Goal: Task Accomplishment & Management: Manage account settings

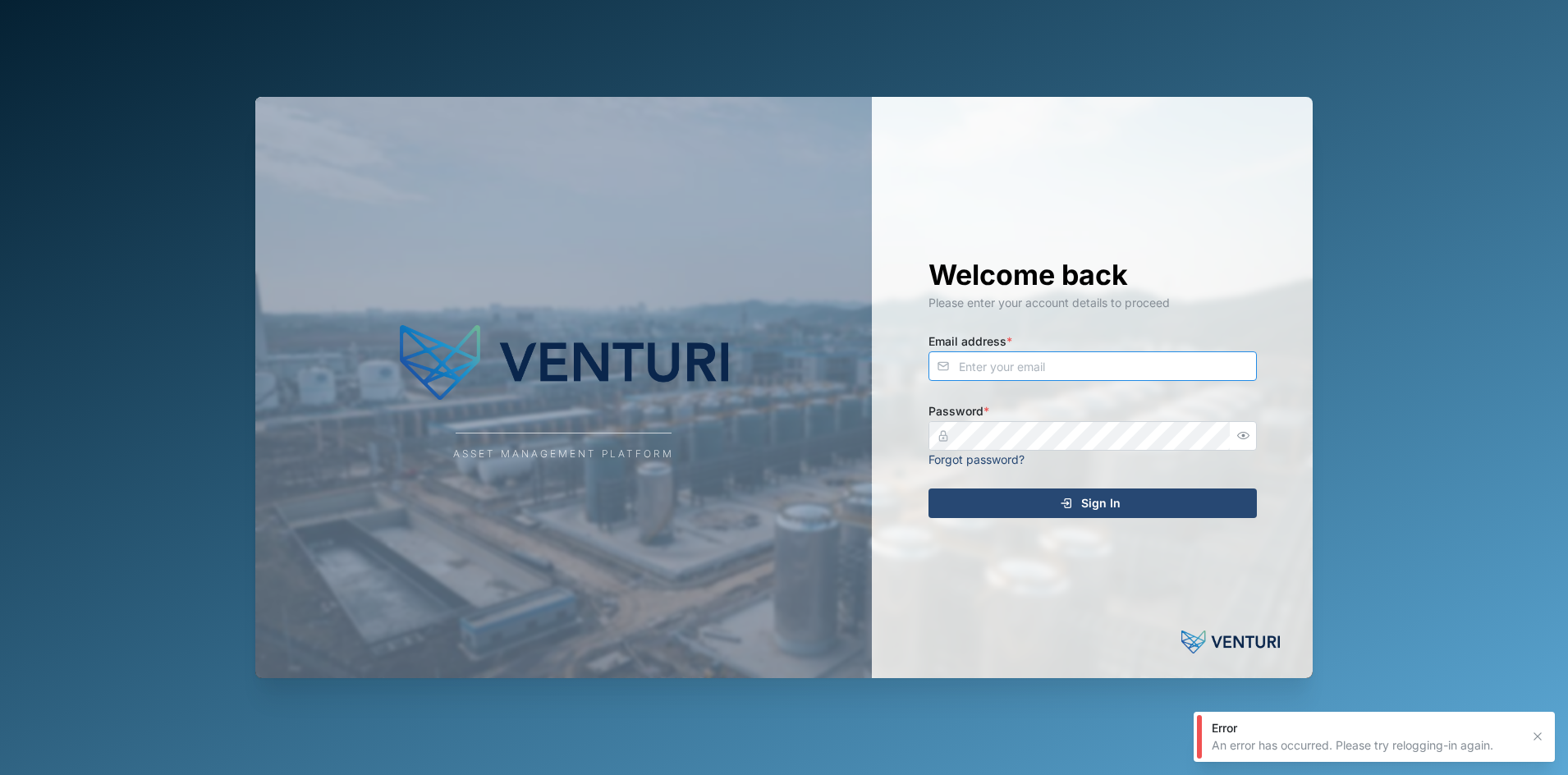
type input "[EMAIL_ADDRESS][DOMAIN_NAME]"
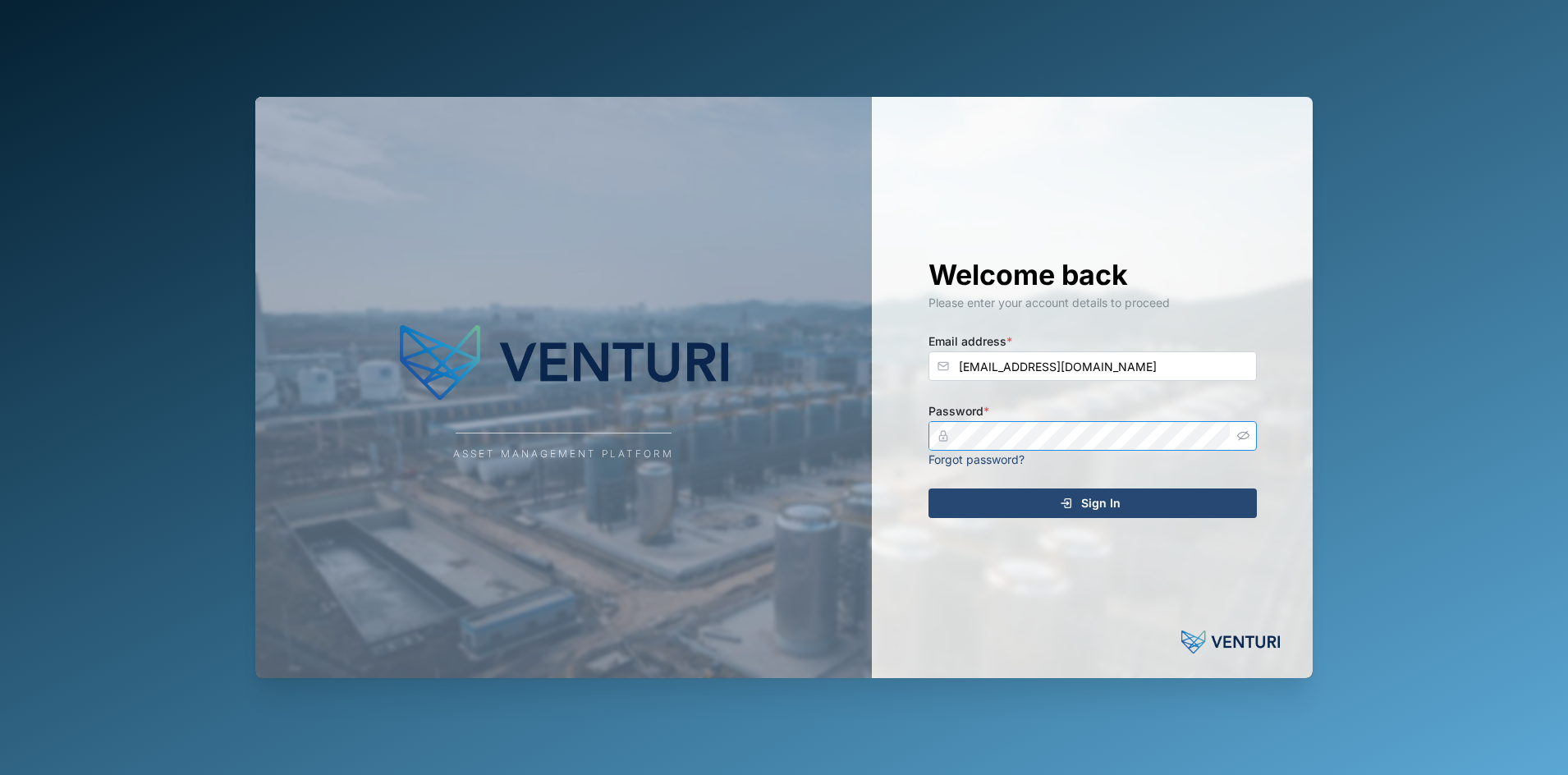
click at [1241, 436] on icon "button" at bounding box center [1243, 435] width 12 height 12
click at [1287, 386] on div "Welcome back Please enter your account details to proceed Email address * [EMAI…" at bounding box center [1092, 387] width 394 height 581
click at [1120, 514] on div "Sign In" at bounding box center [1090, 503] width 302 height 28
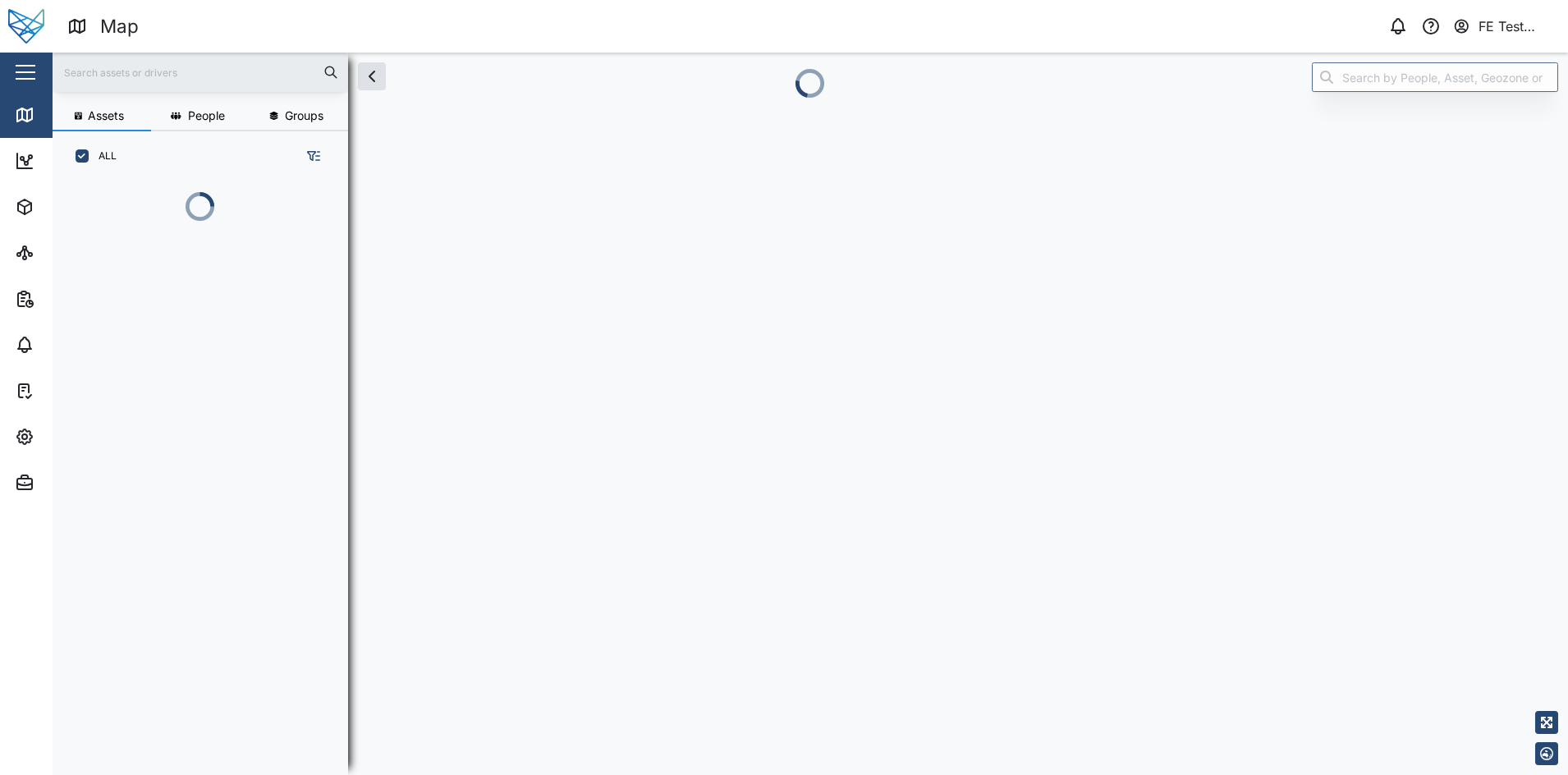
scroll to position [500, 254]
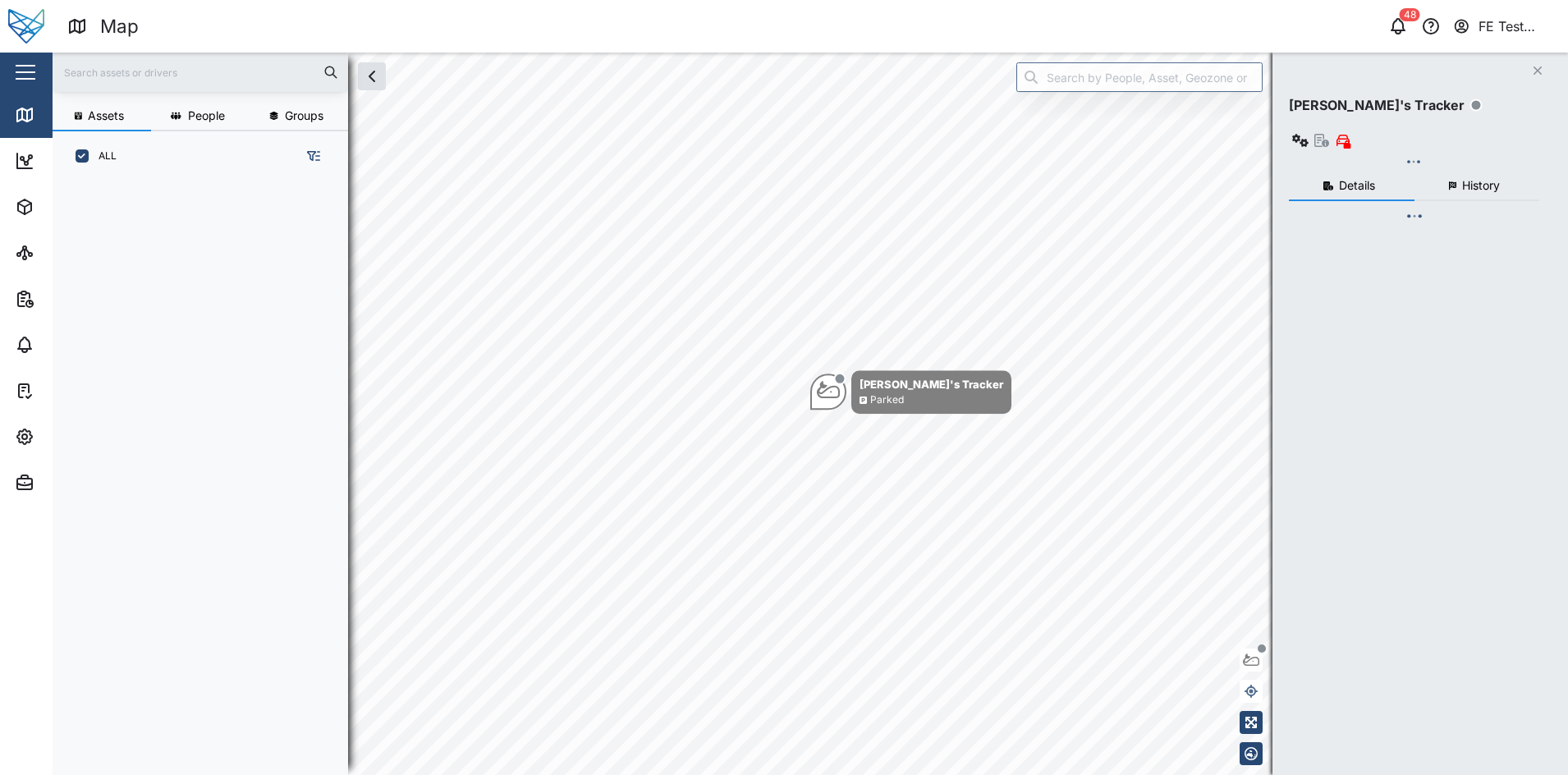
click at [18, 59] on button "button" at bounding box center [25, 73] width 28 height 28
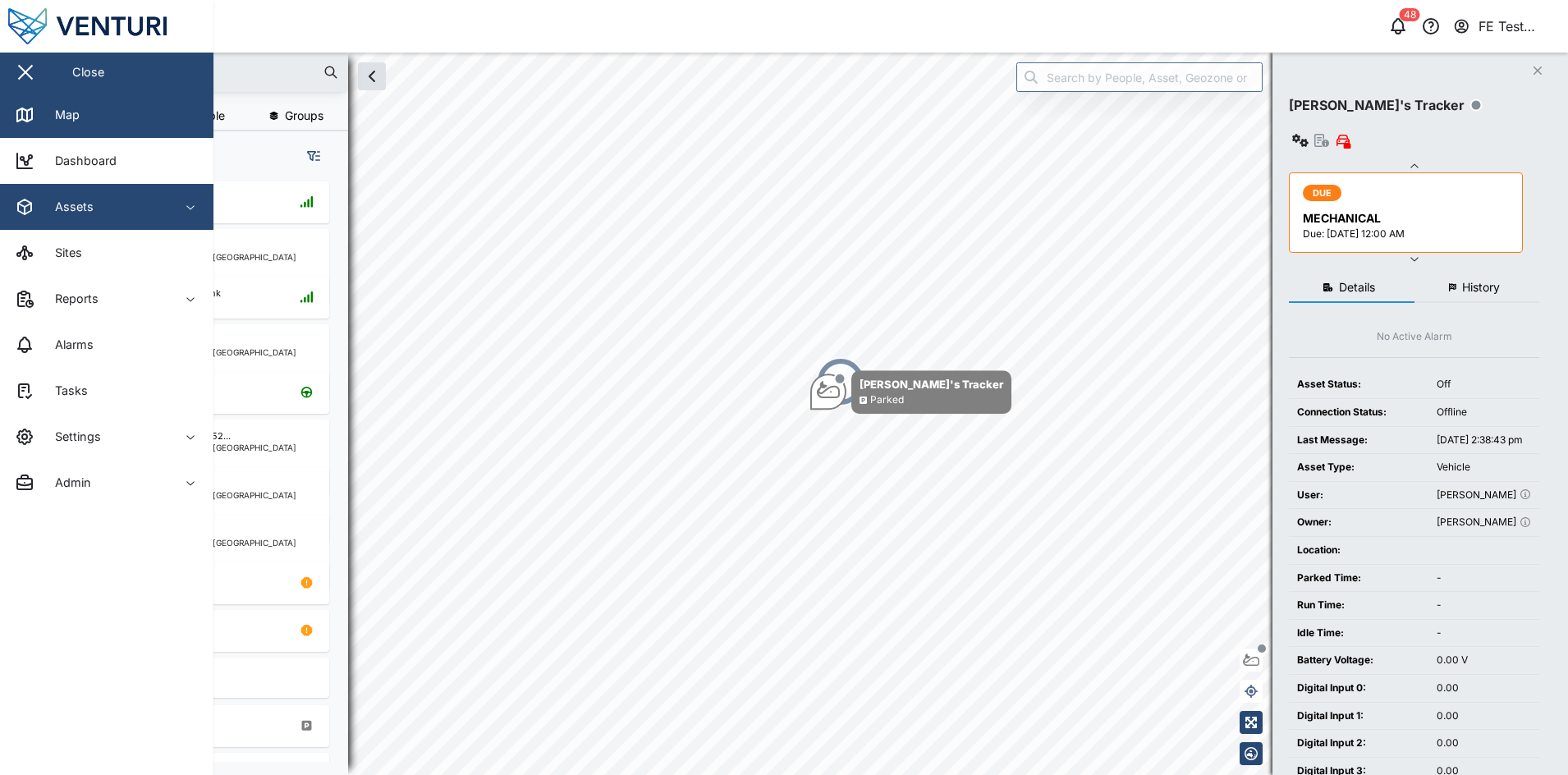
click at [124, 209] on div "Assets" at bounding box center [89, 207] width 150 height 19
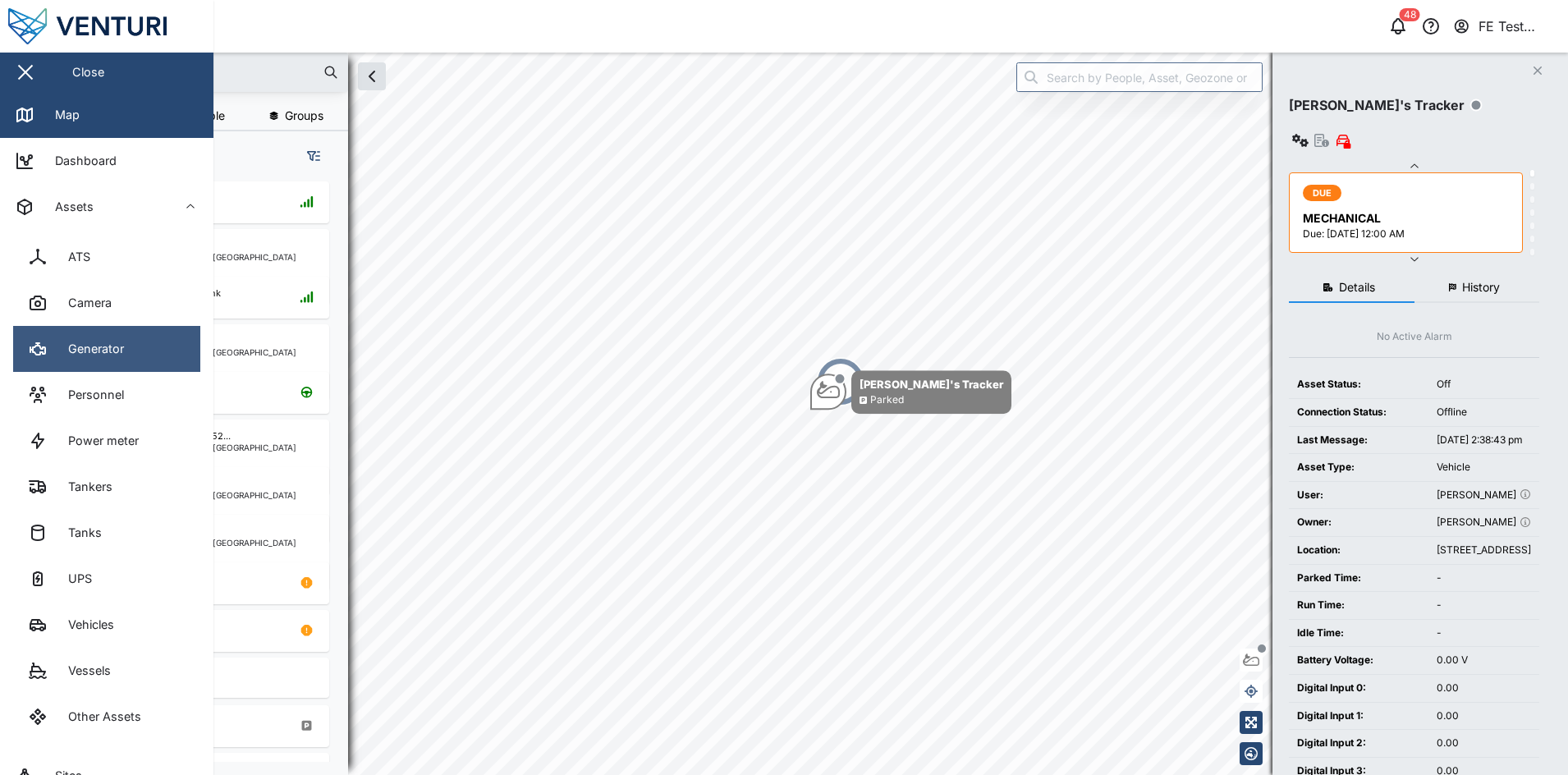
click at [157, 346] on link "Generator" at bounding box center [107, 349] width 187 height 46
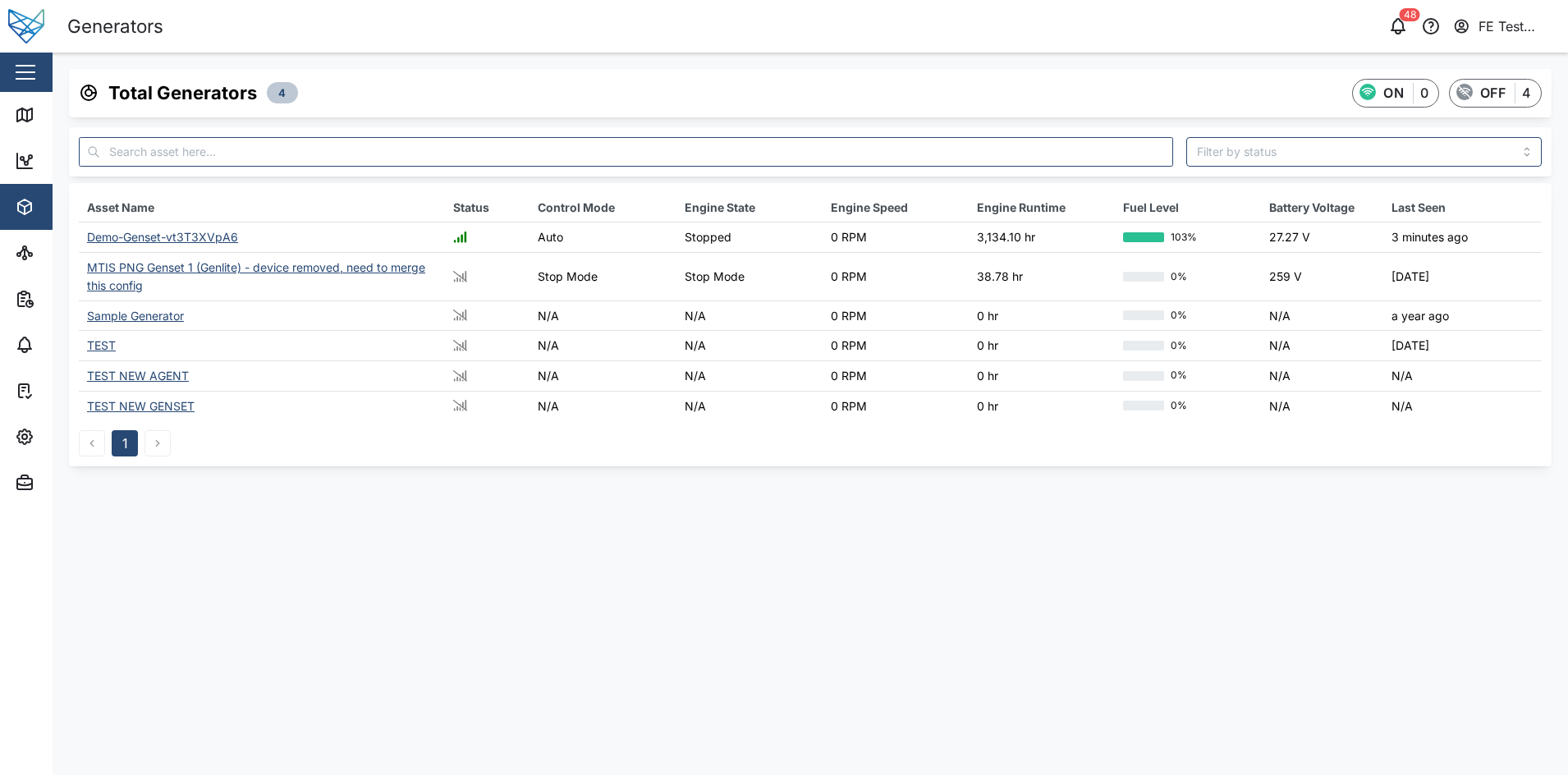
click at [184, 230] on div "Demo-Genset-vt3T3XVpA6" at bounding box center [162, 236] width 151 height 14
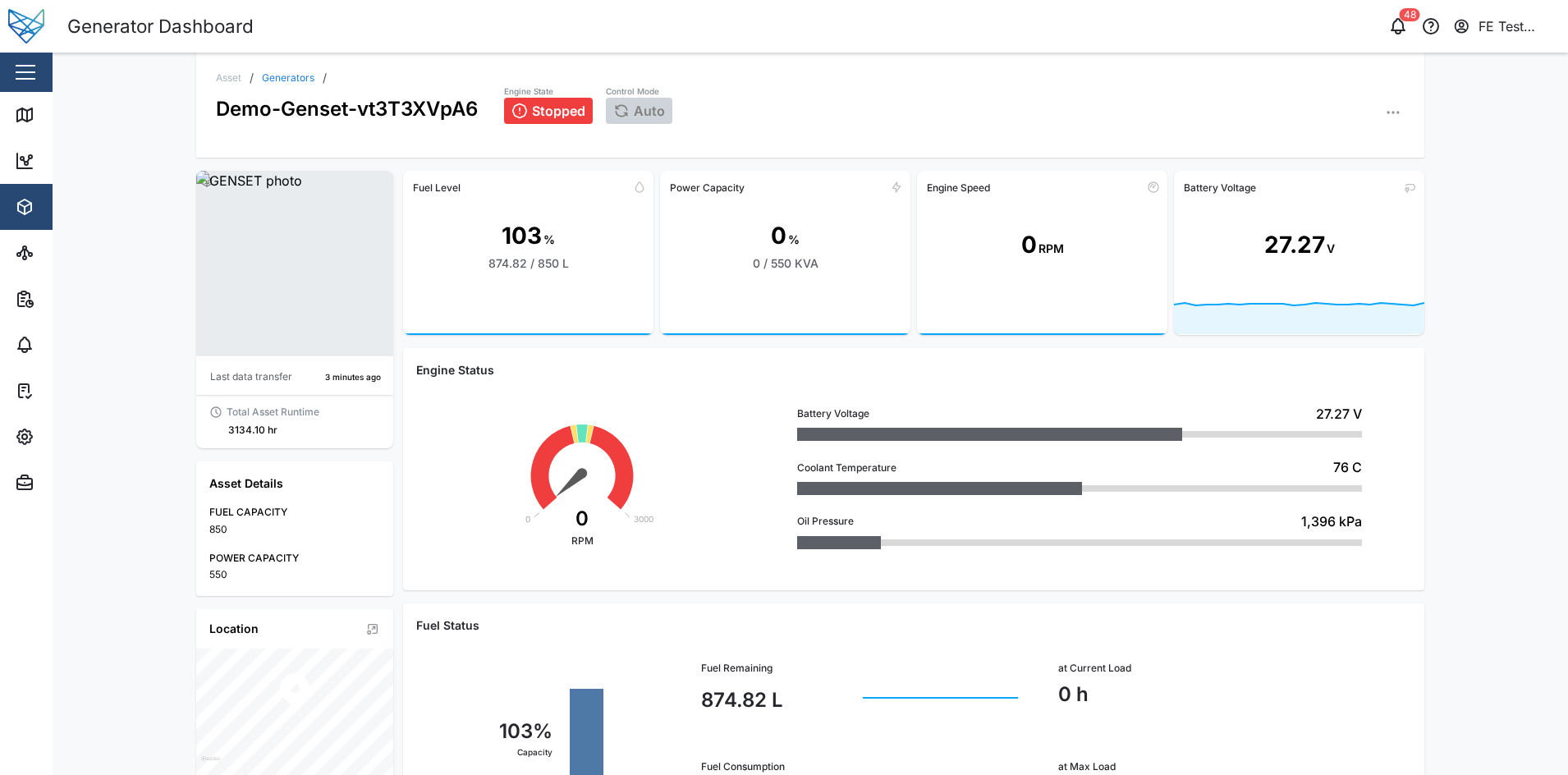
click at [293, 82] on link "Generators" at bounding box center [288, 77] width 53 height 10
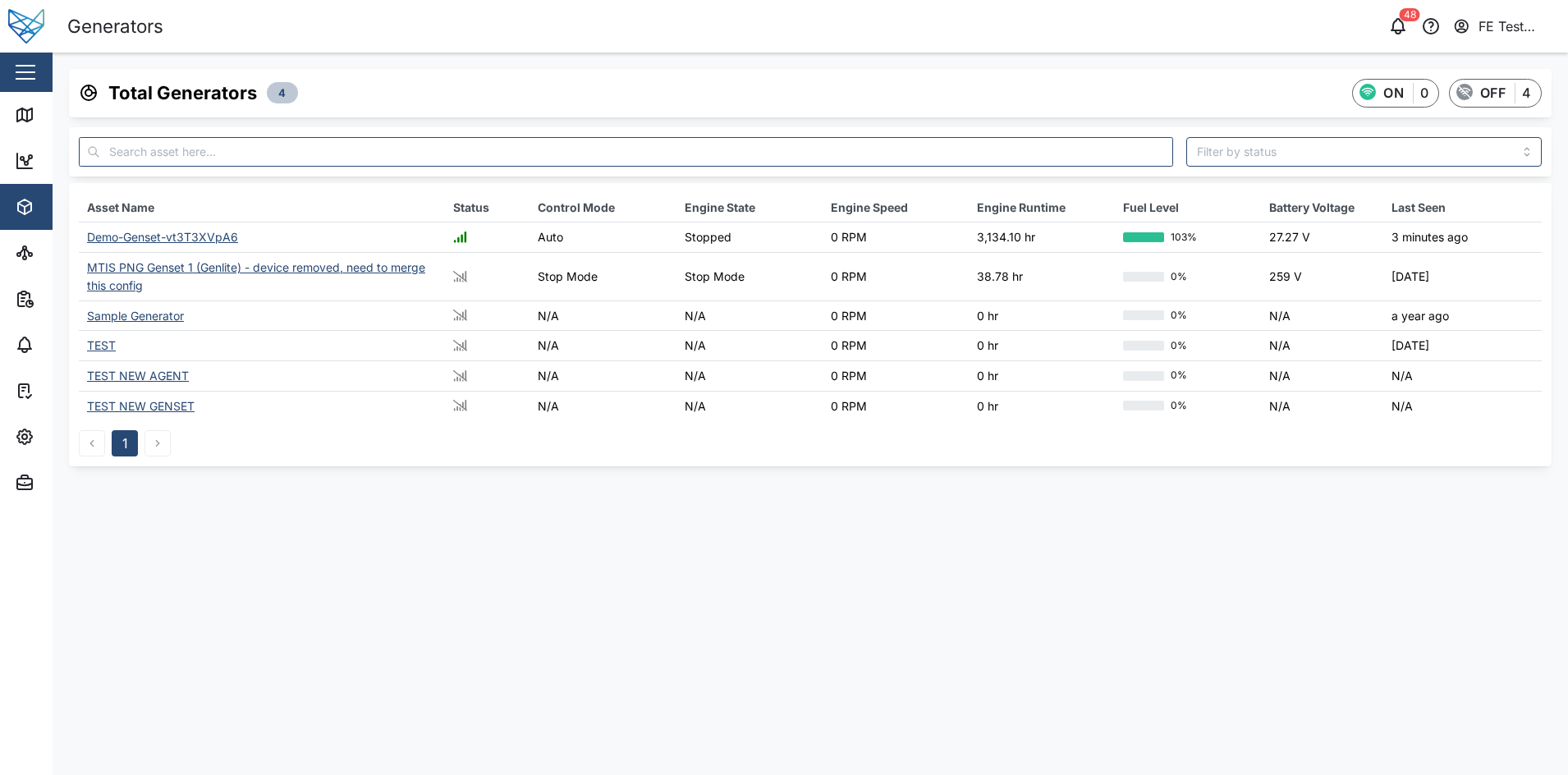
click at [152, 315] on div "Sample Generator" at bounding box center [135, 315] width 97 height 14
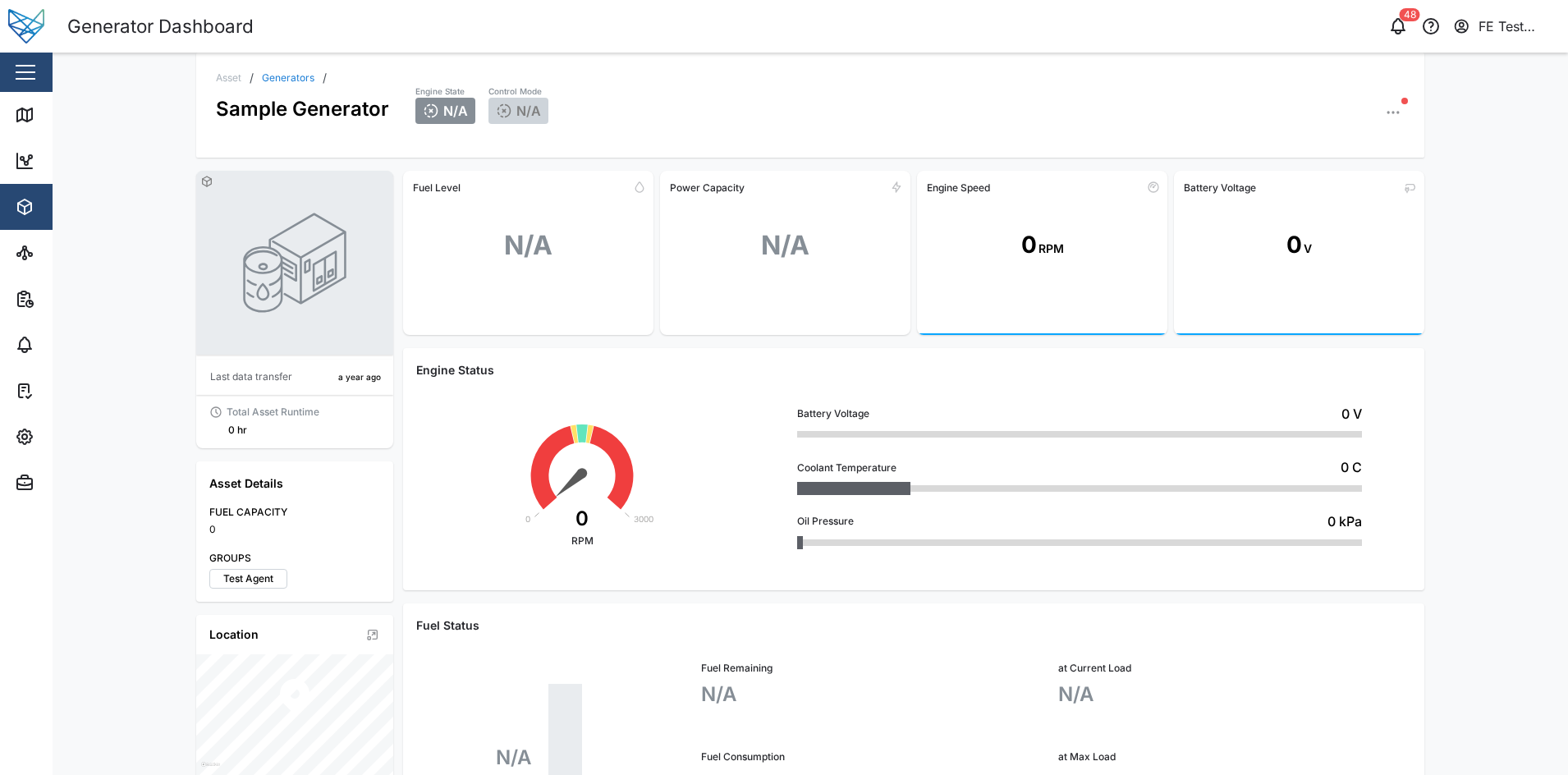
click at [1385, 113] on icon "button" at bounding box center [1393, 112] width 17 height 17
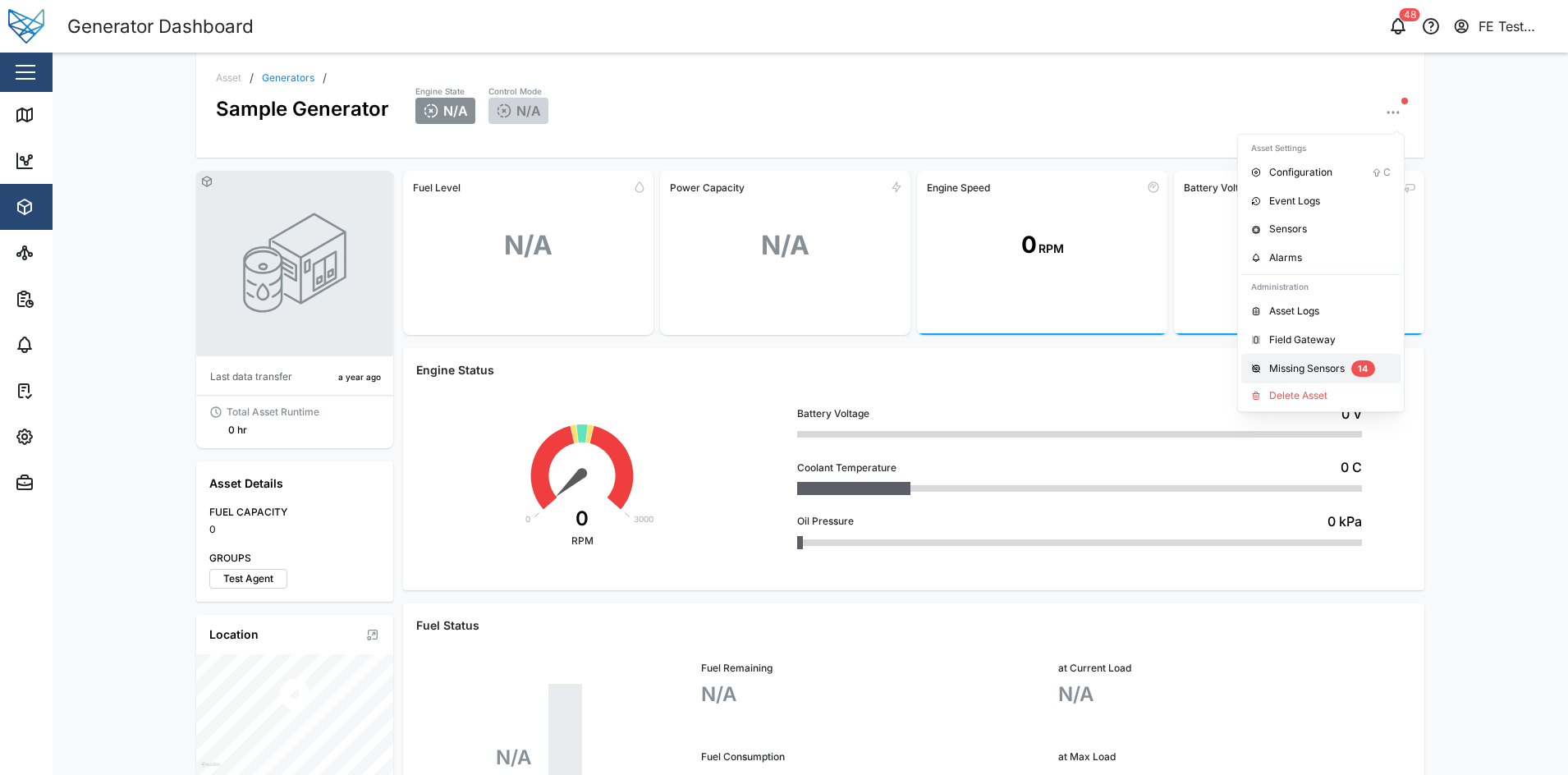
click at [1315, 373] on div "Missing Sensors" at bounding box center [1307, 369] width 75 height 16
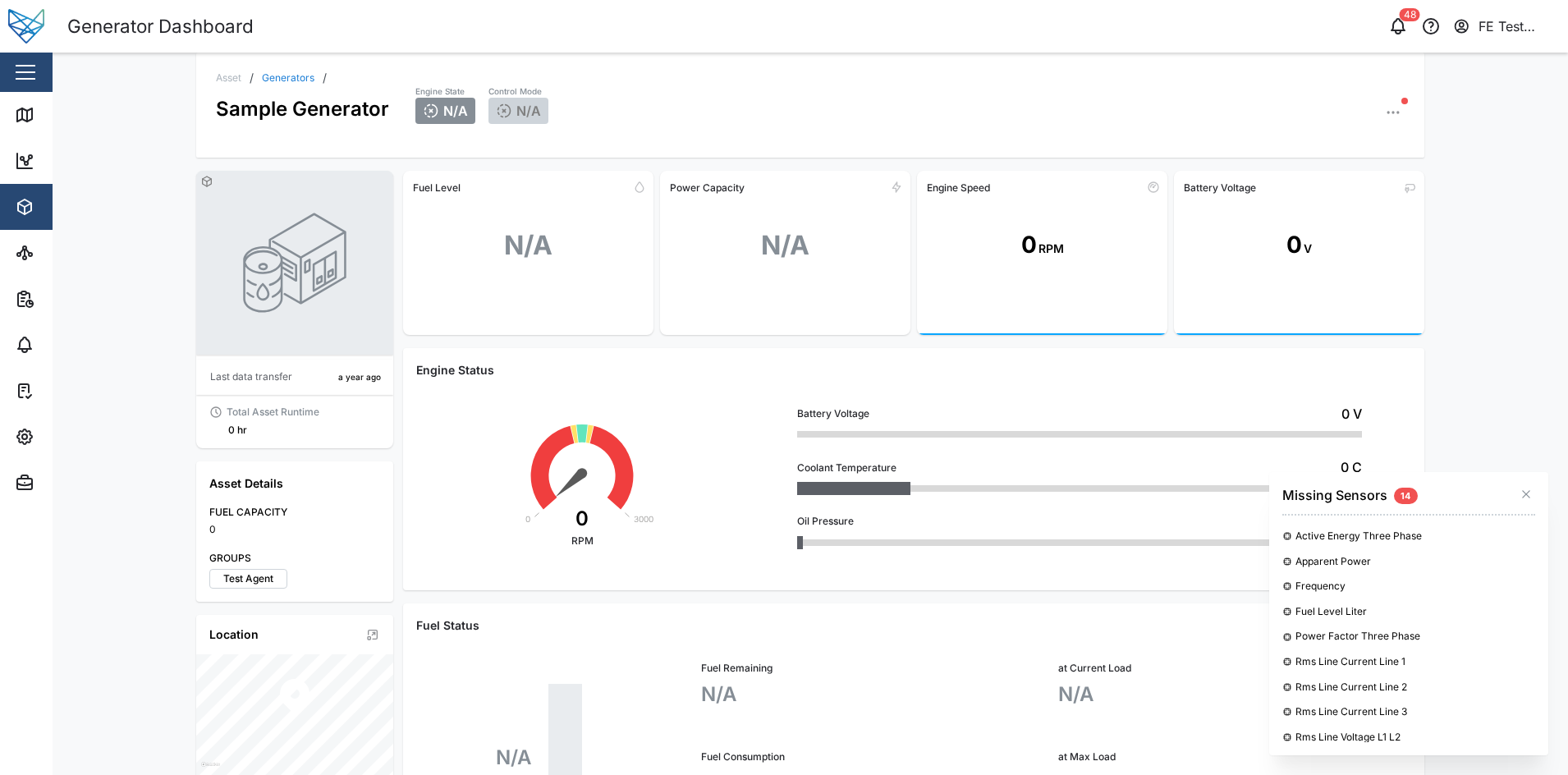
click at [1529, 498] on icon "button" at bounding box center [1525, 494] width 13 height 13
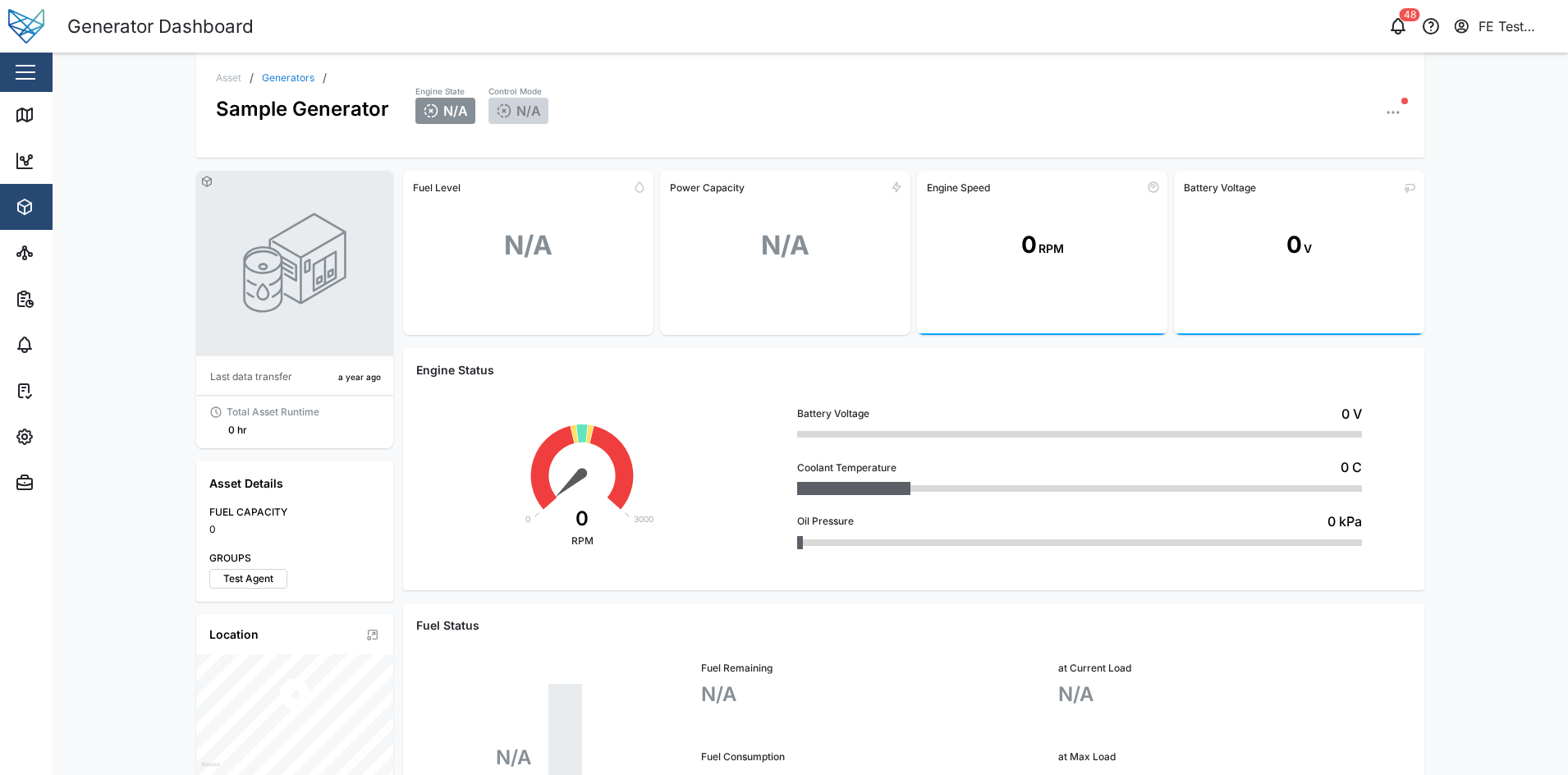
click at [277, 89] on div "Sample Generator" at bounding box center [302, 104] width 173 height 40
click at [281, 81] on link "Generators" at bounding box center [288, 77] width 53 height 10
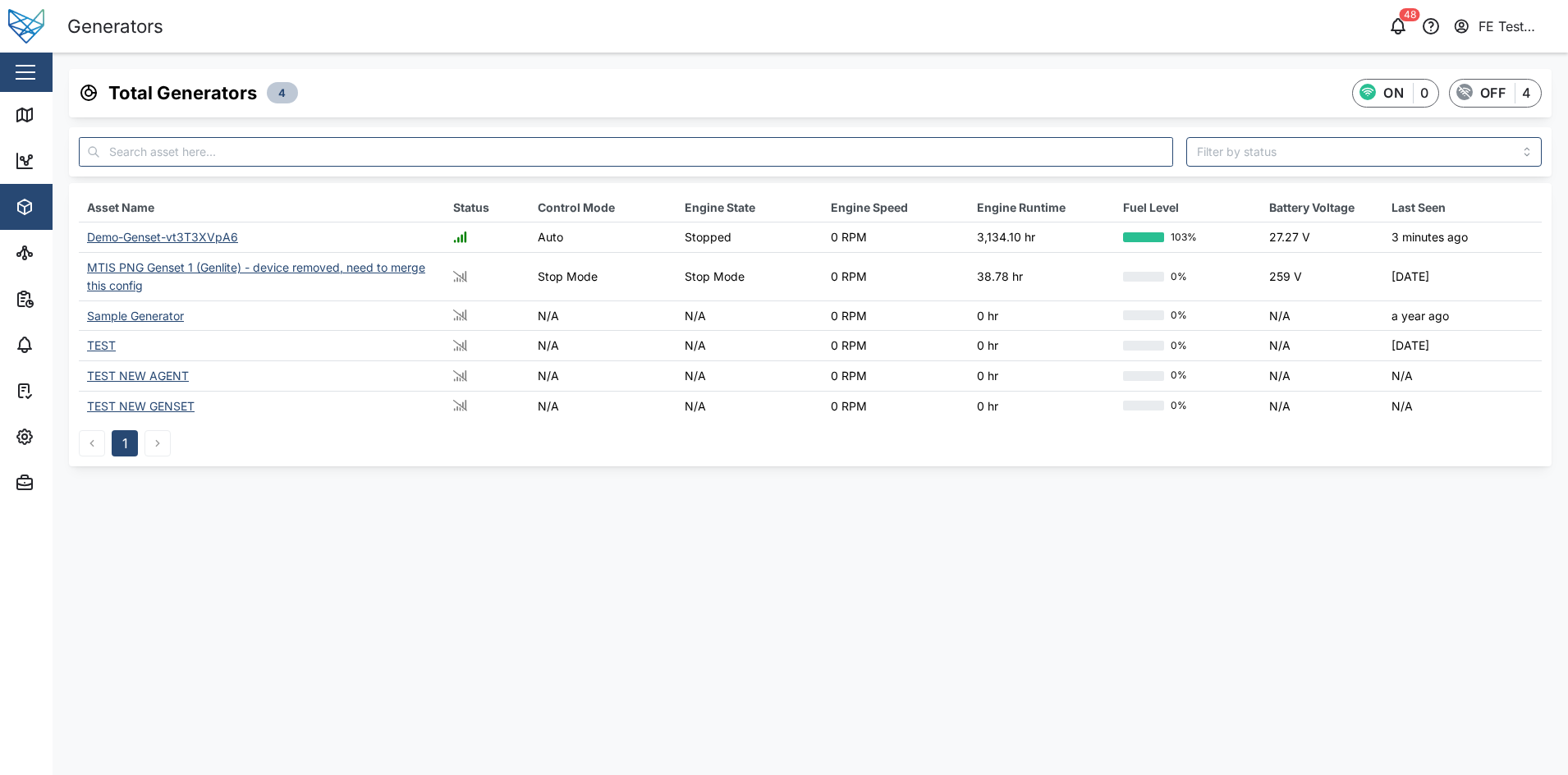
click at [154, 380] on div "TEST NEW AGENT" at bounding box center [138, 376] width 102 height 14
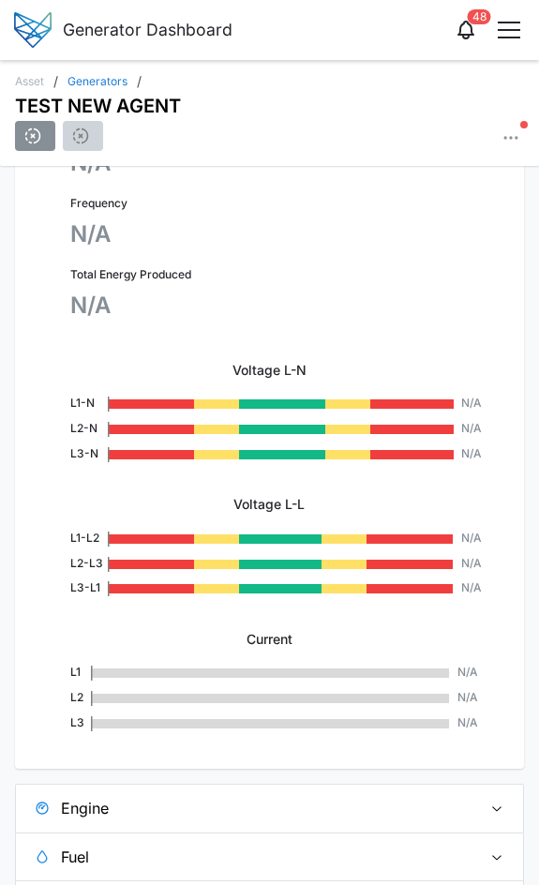
scroll to position [2541, 0]
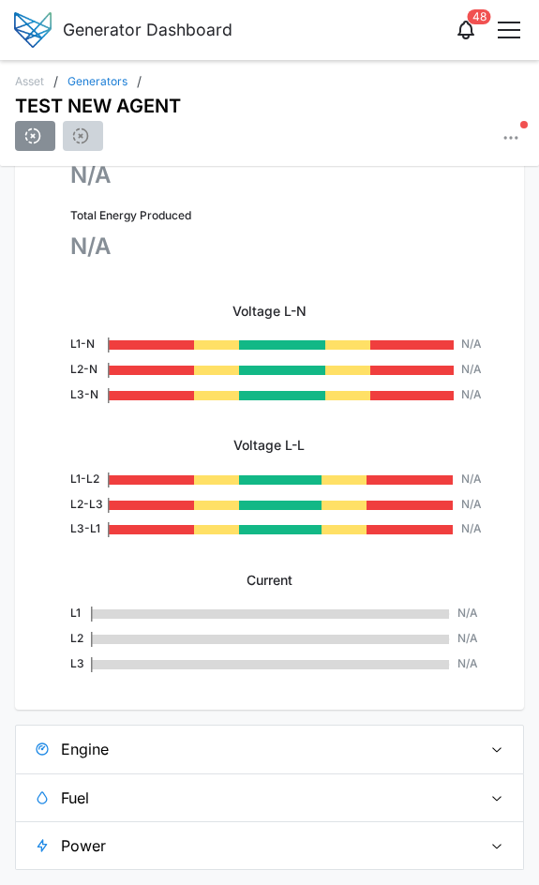
click at [278, 480] on rect at bounding box center [280, 479] width 82 height 9
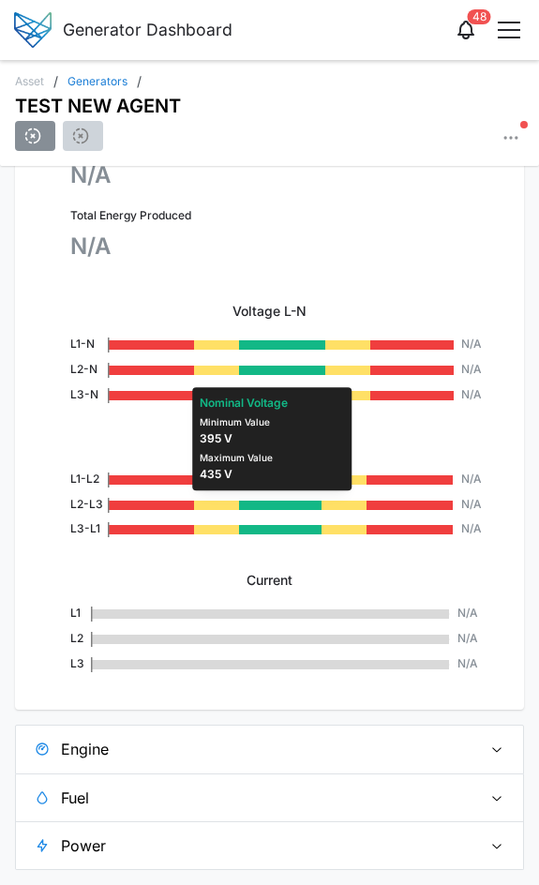
click at [262, 506] on rect at bounding box center [280, 504] width 82 height 9
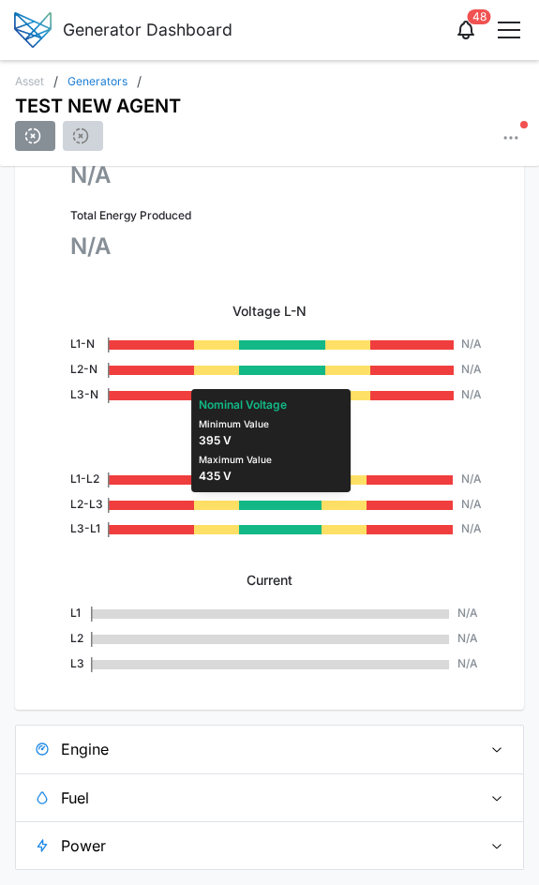
click at [192, 736] on span "Engine" at bounding box center [264, 748] width 406 height 47
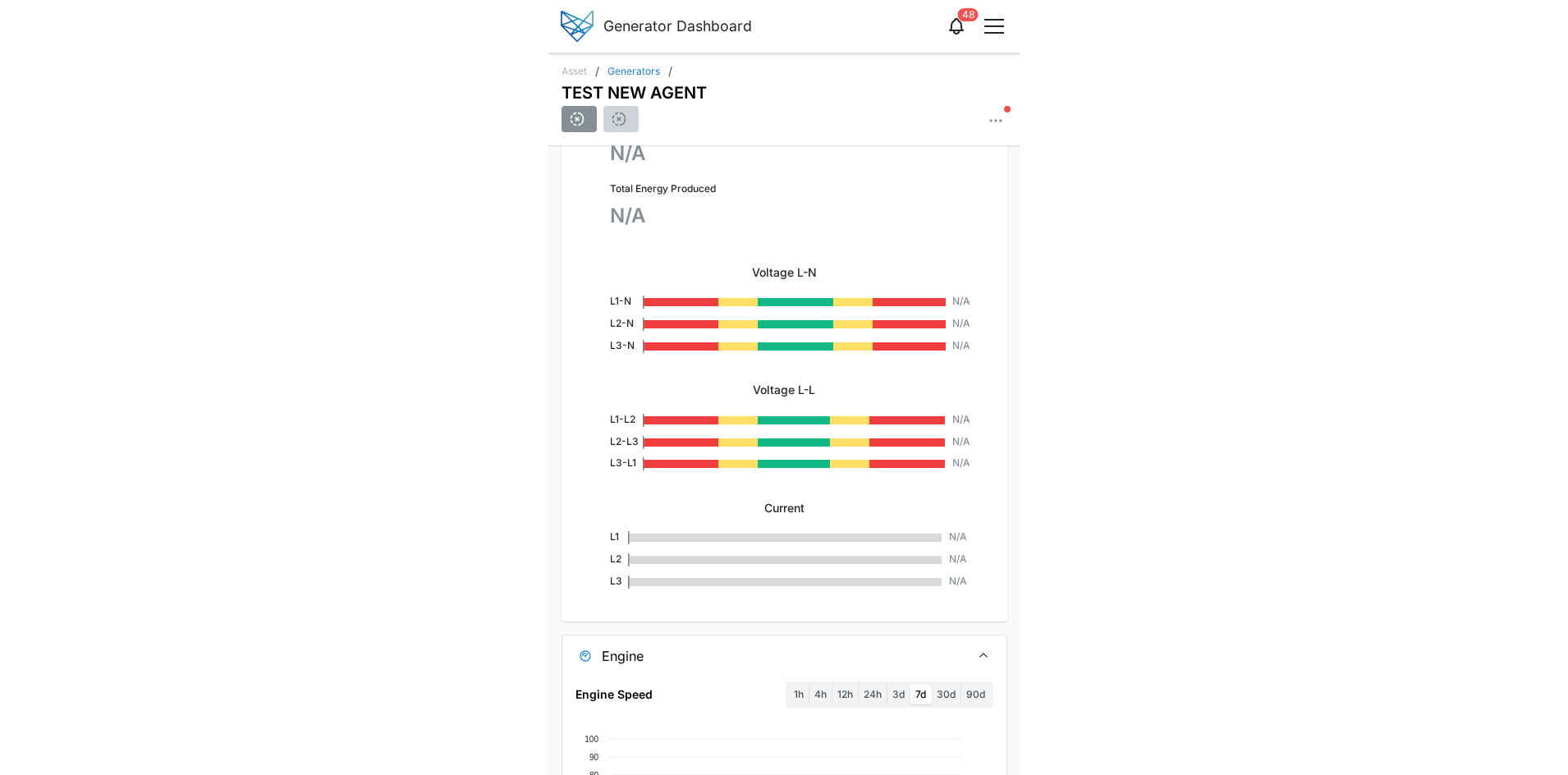
scroll to position [3430, 0]
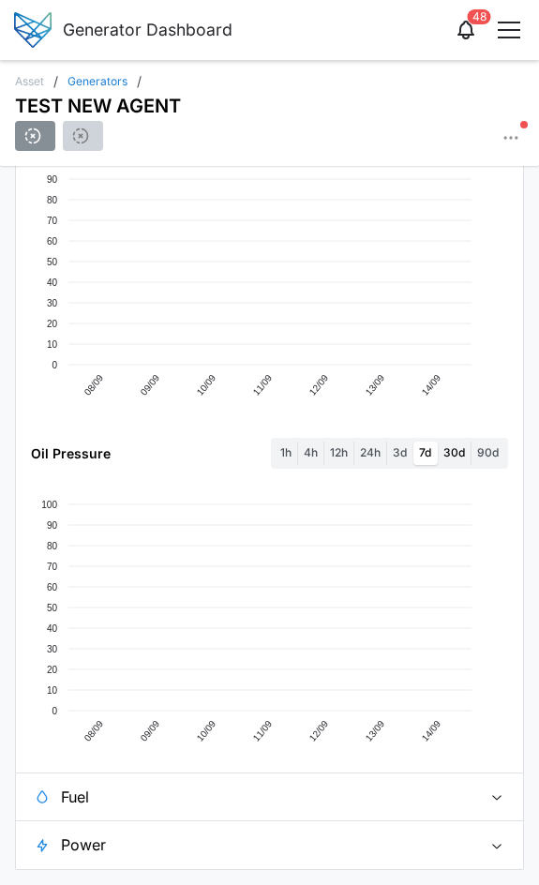
click at [438, 451] on label "30d" at bounding box center [454, 452] width 33 height 23
click at [438, 441] on days "30d" at bounding box center [438, 441] width 0 height 0
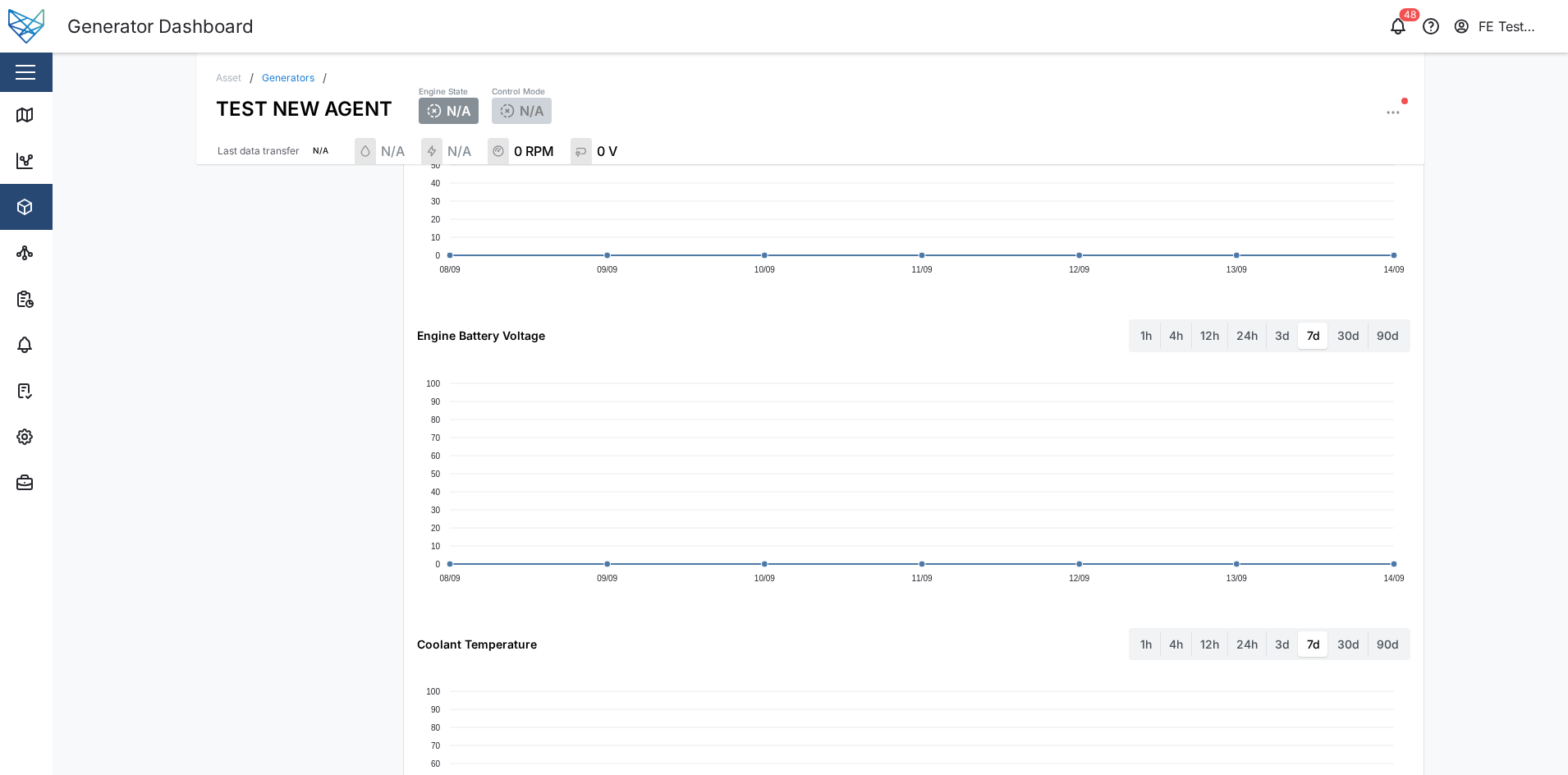
scroll to position [1272, 0]
click at [1267, 328] on label "3d" at bounding box center [1282, 336] width 32 height 26
click at [1267, 323] on days "3d" at bounding box center [1267, 323] width 0 height 0
click at [1341, 338] on label "30d" at bounding box center [1348, 336] width 39 height 26
click at [1329, 323] on days "30d" at bounding box center [1329, 323] width 0 height 0
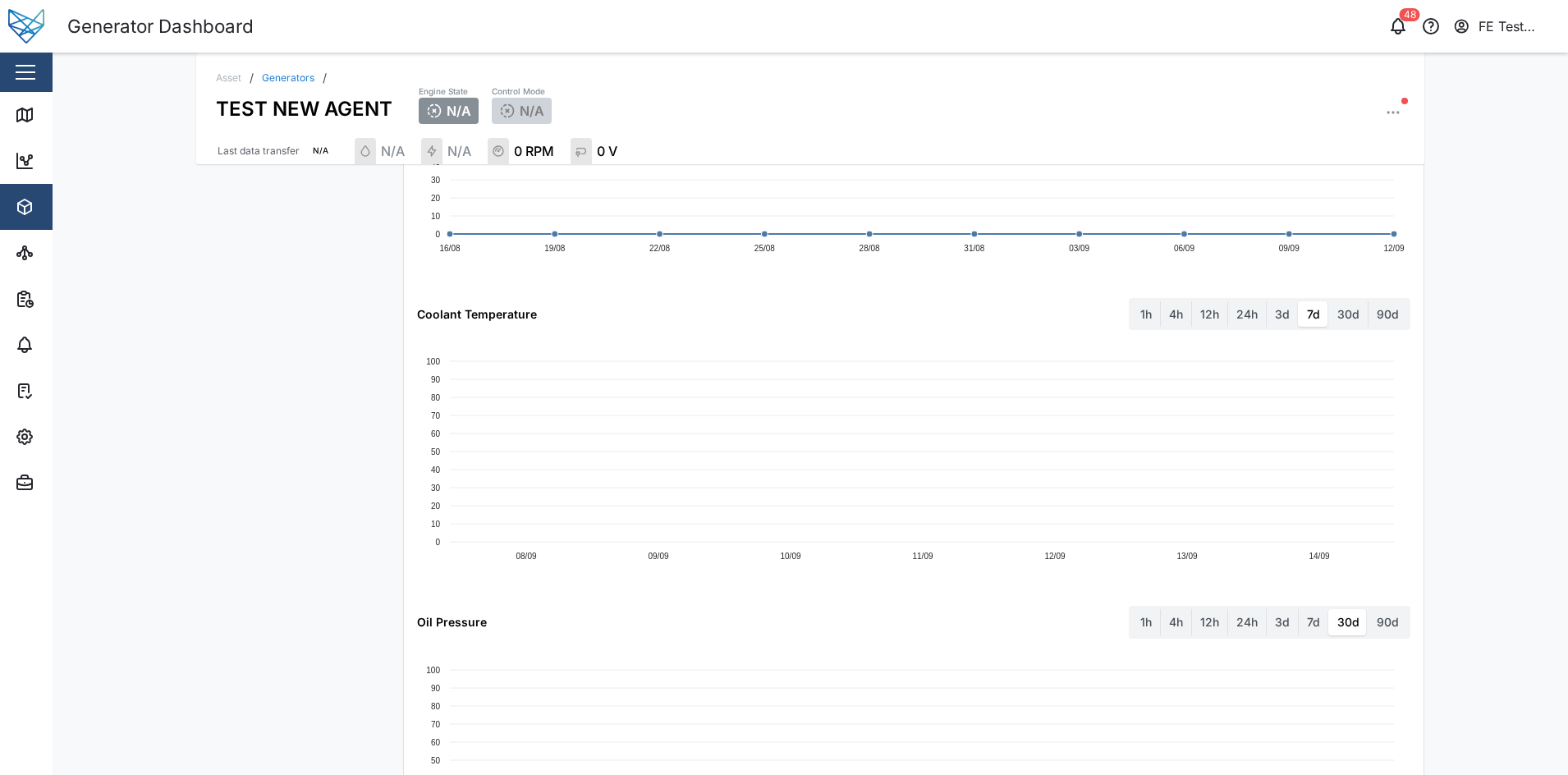
scroll to position [1604, 0]
click at [1251, 317] on label "24h" at bounding box center [1247, 313] width 38 height 26
click at [1228, 299] on hours "24h" at bounding box center [1228, 299] width 0 height 0
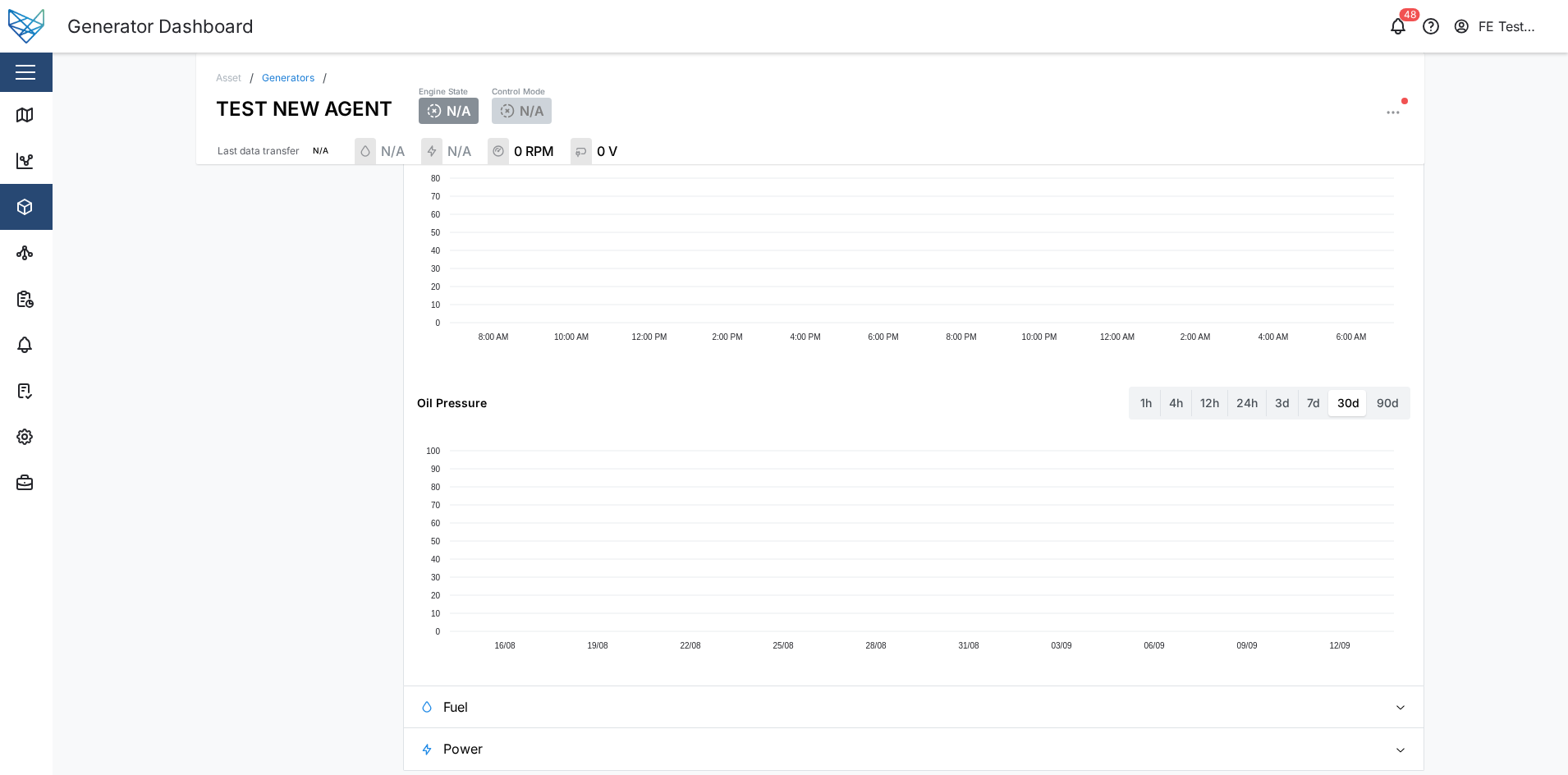
scroll to position [1830, 0]
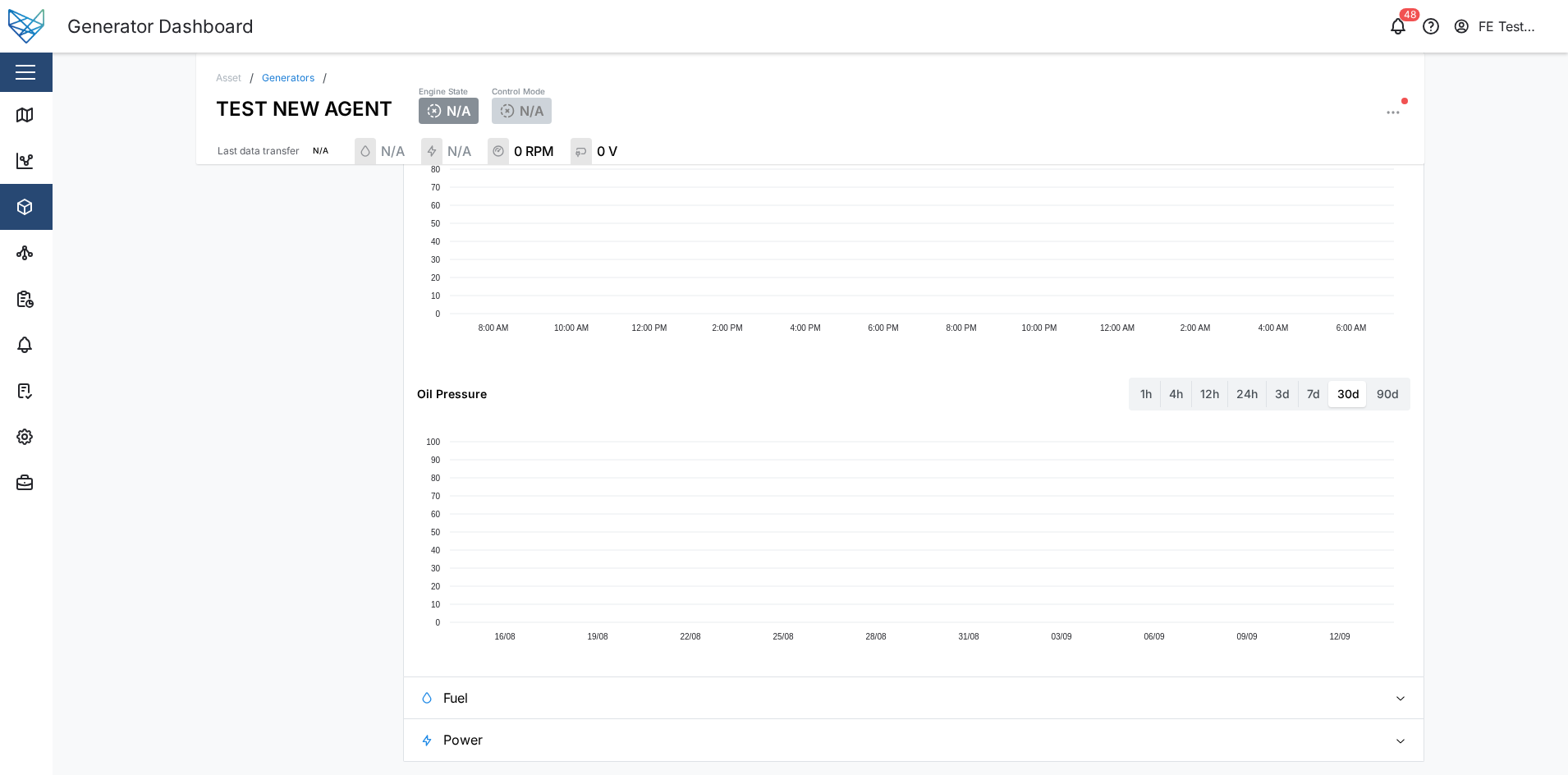
click at [1044, 692] on span "Fuel" at bounding box center [908, 697] width 931 height 41
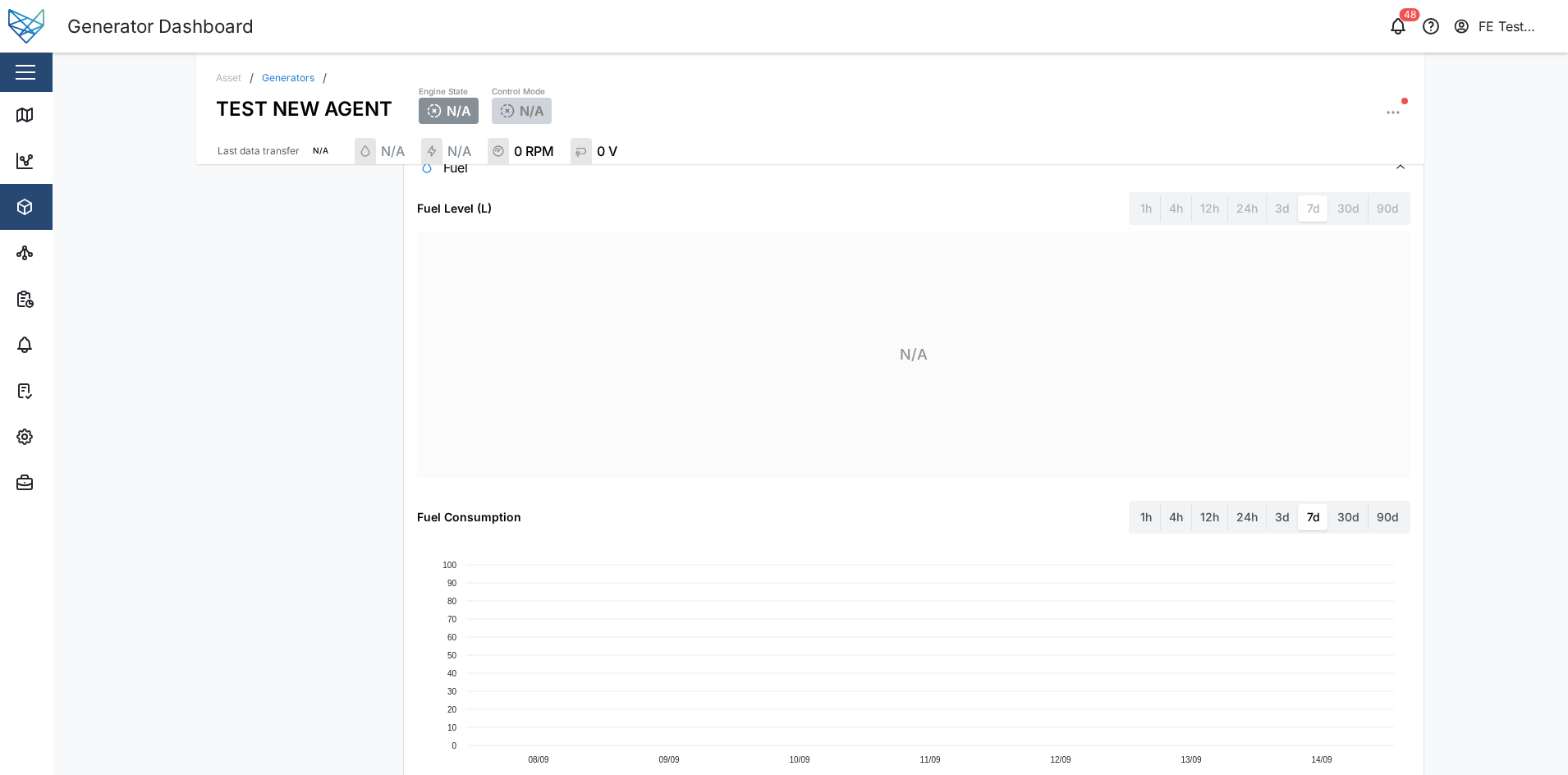
scroll to position [2437, 0]
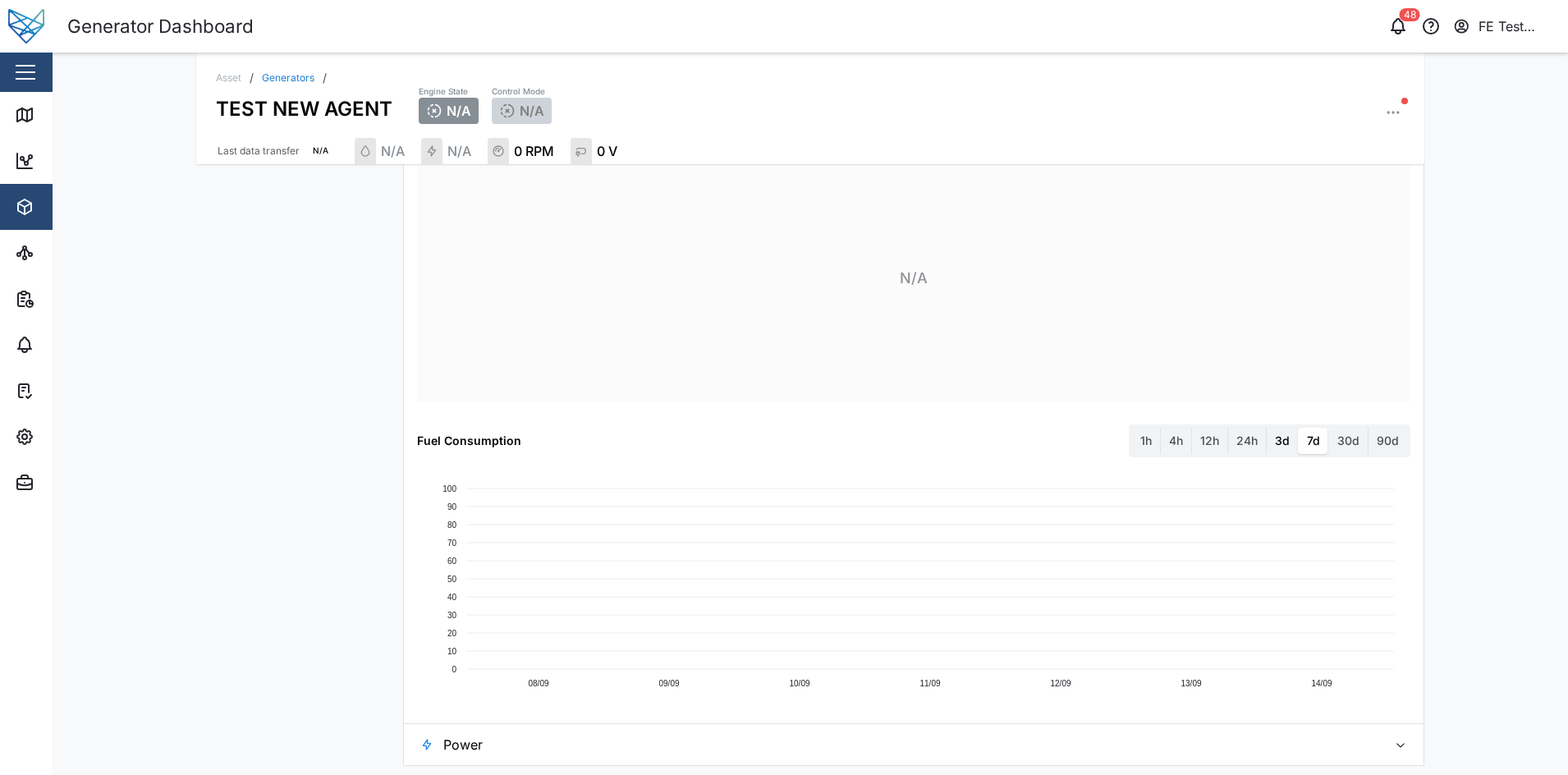
click at [1270, 433] on label "3d" at bounding box center [1282, 440] width 32 height 26
click at [1267, 427] on days "3d" at bounding box center [1267, 427] width 0 height 0
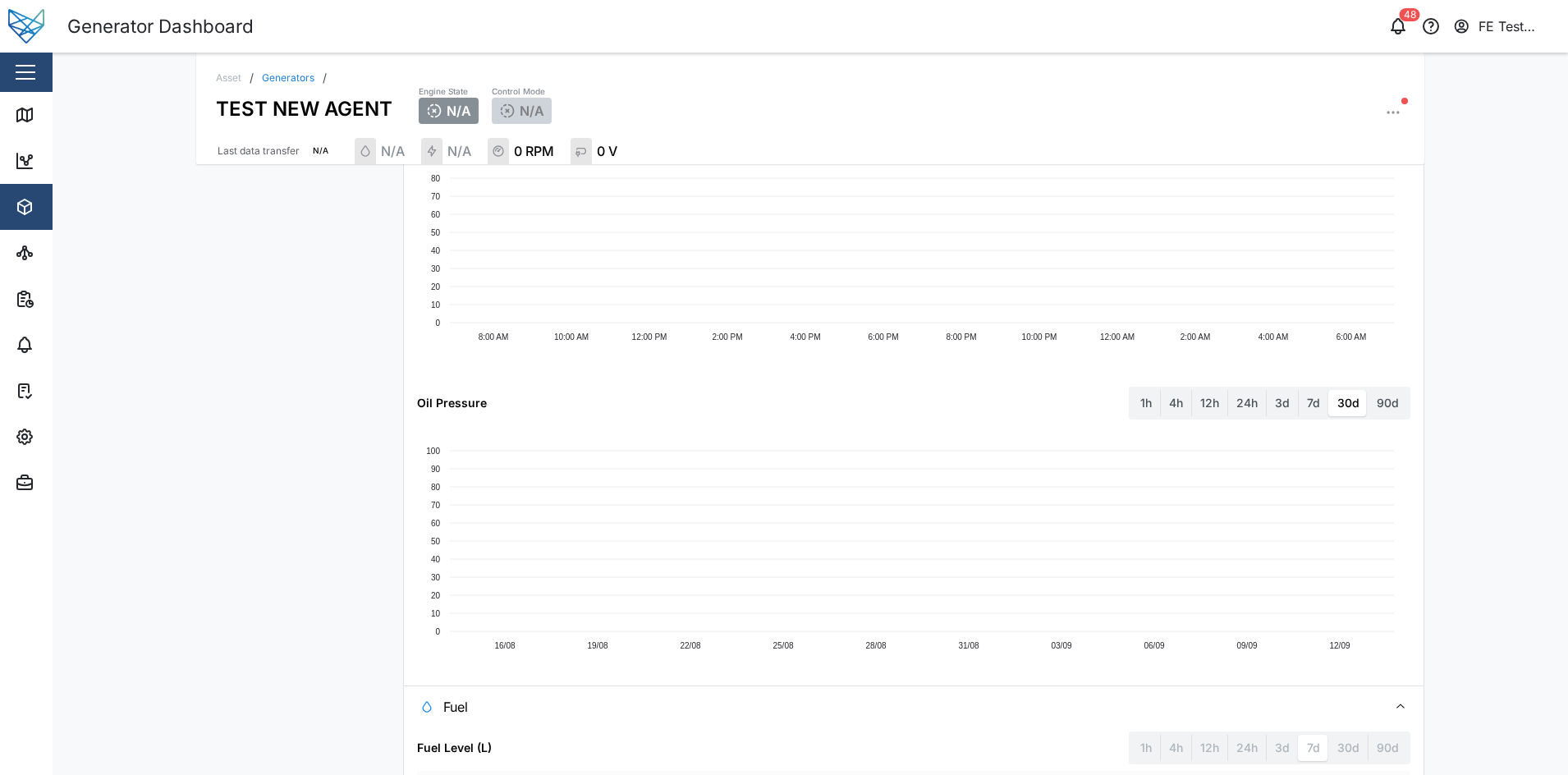
click at [1395, 139] on div "Asset / Generators / TEST NEW AGENT Engine State N/A Control Mode N/A Last data…" at bounding box center [810, 108] width 1228 height 111
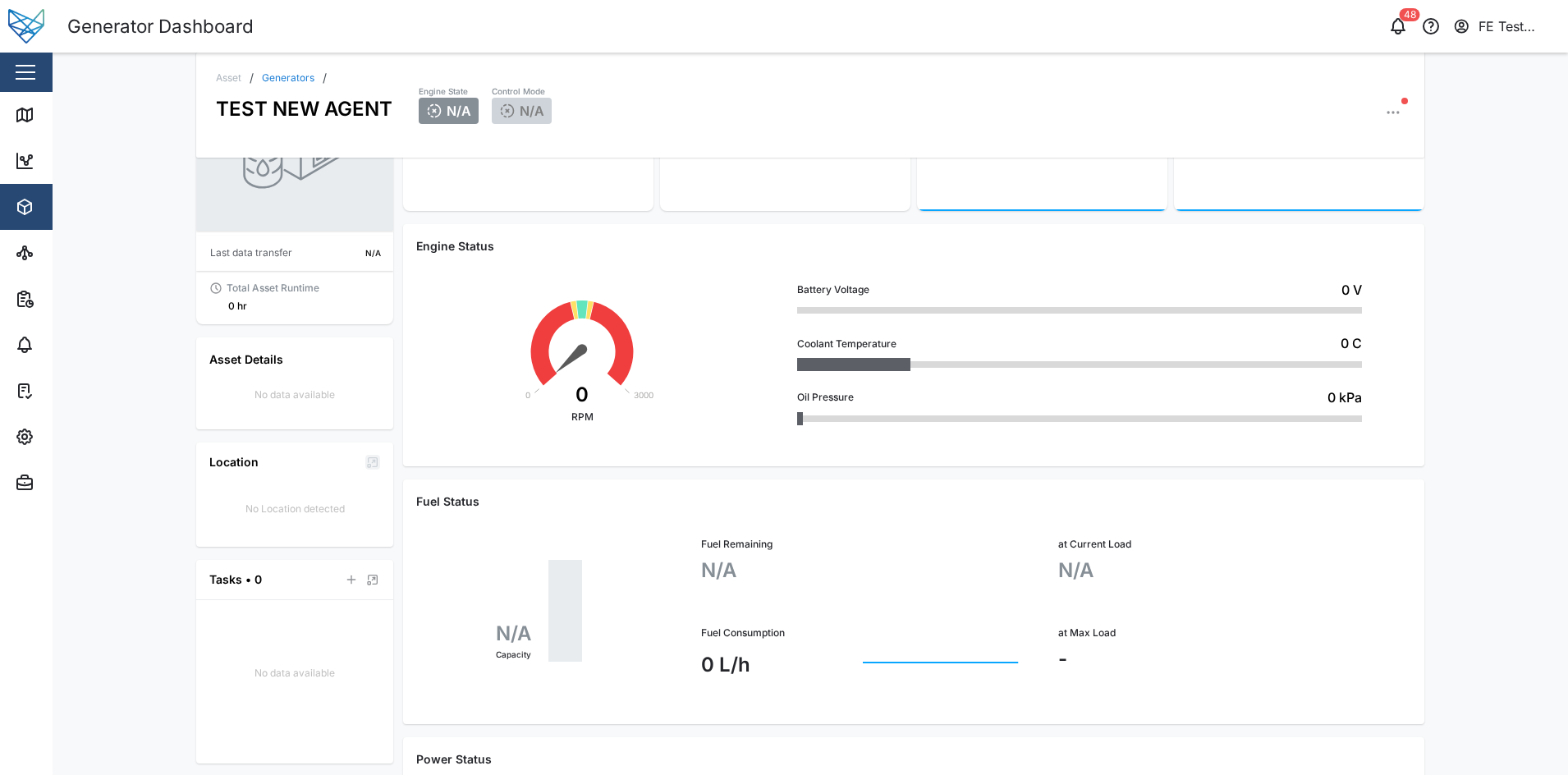
scroll to position [0, 0]
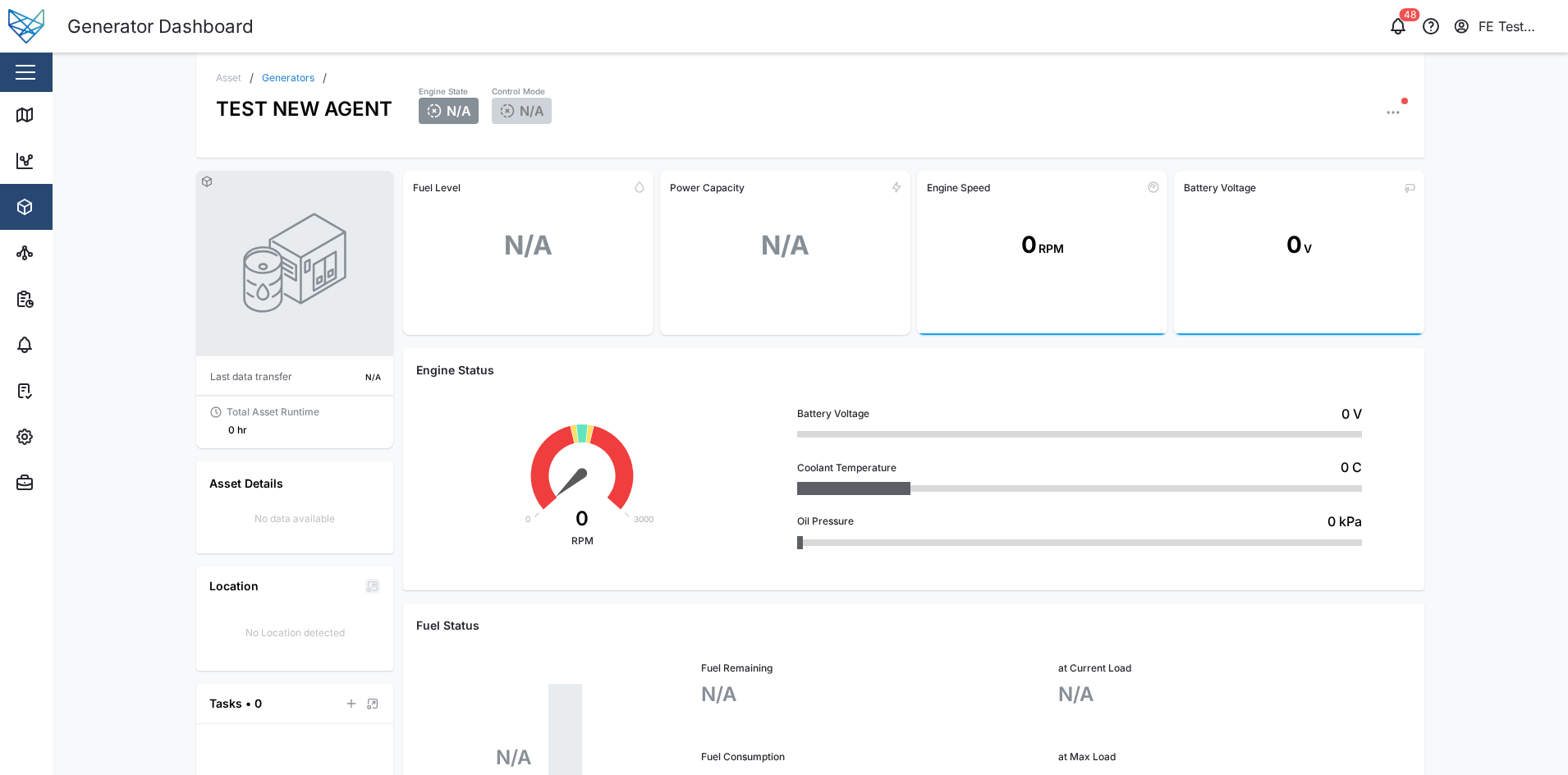
click at [32, 76] on button "button" at bounding box center [25, 73] width 28 height 28
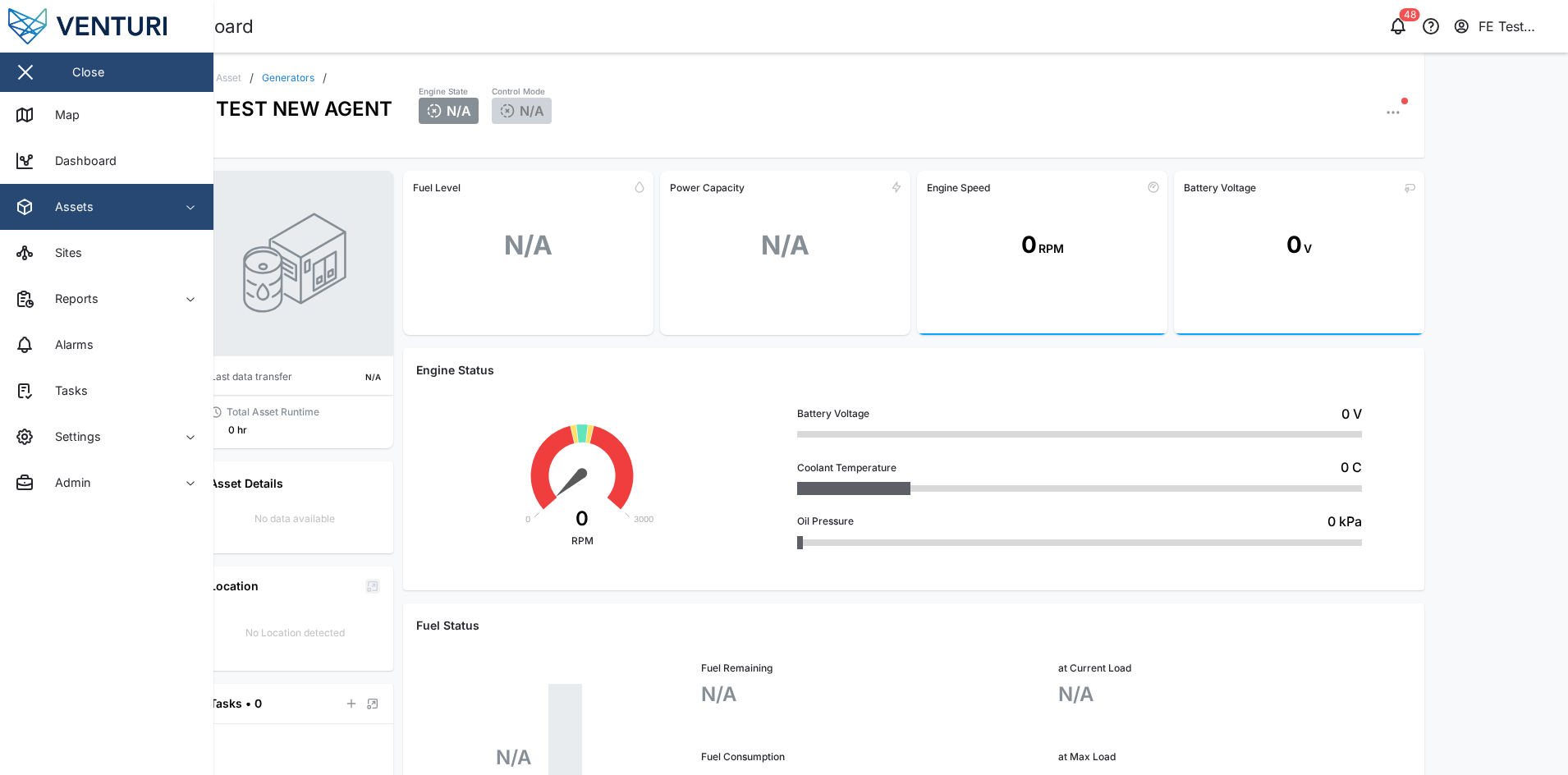
click at [130, 206] on div "Assets" at bounding box center [89, 207] width 150 height 19
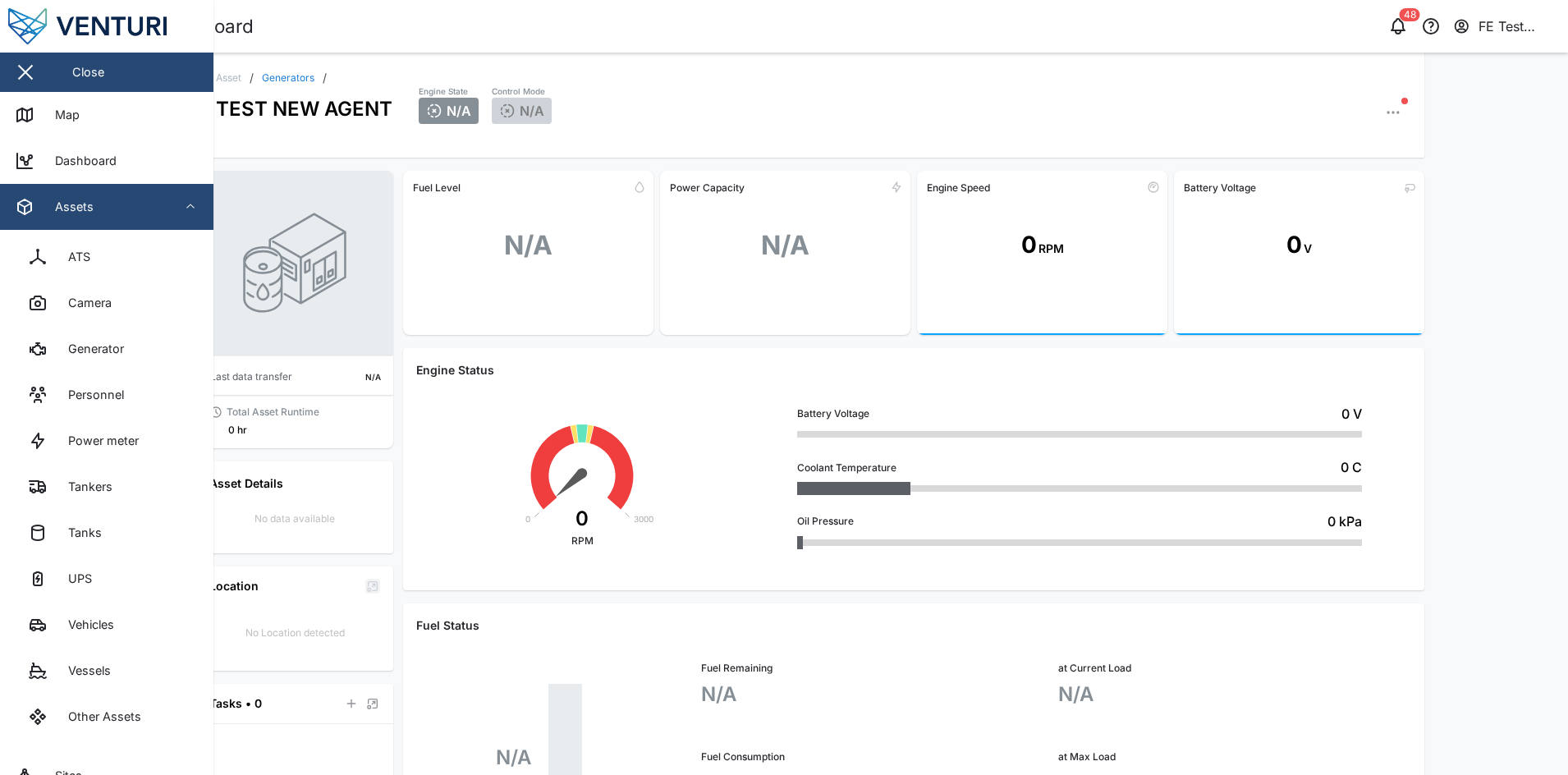
scroll to position [254, 0]
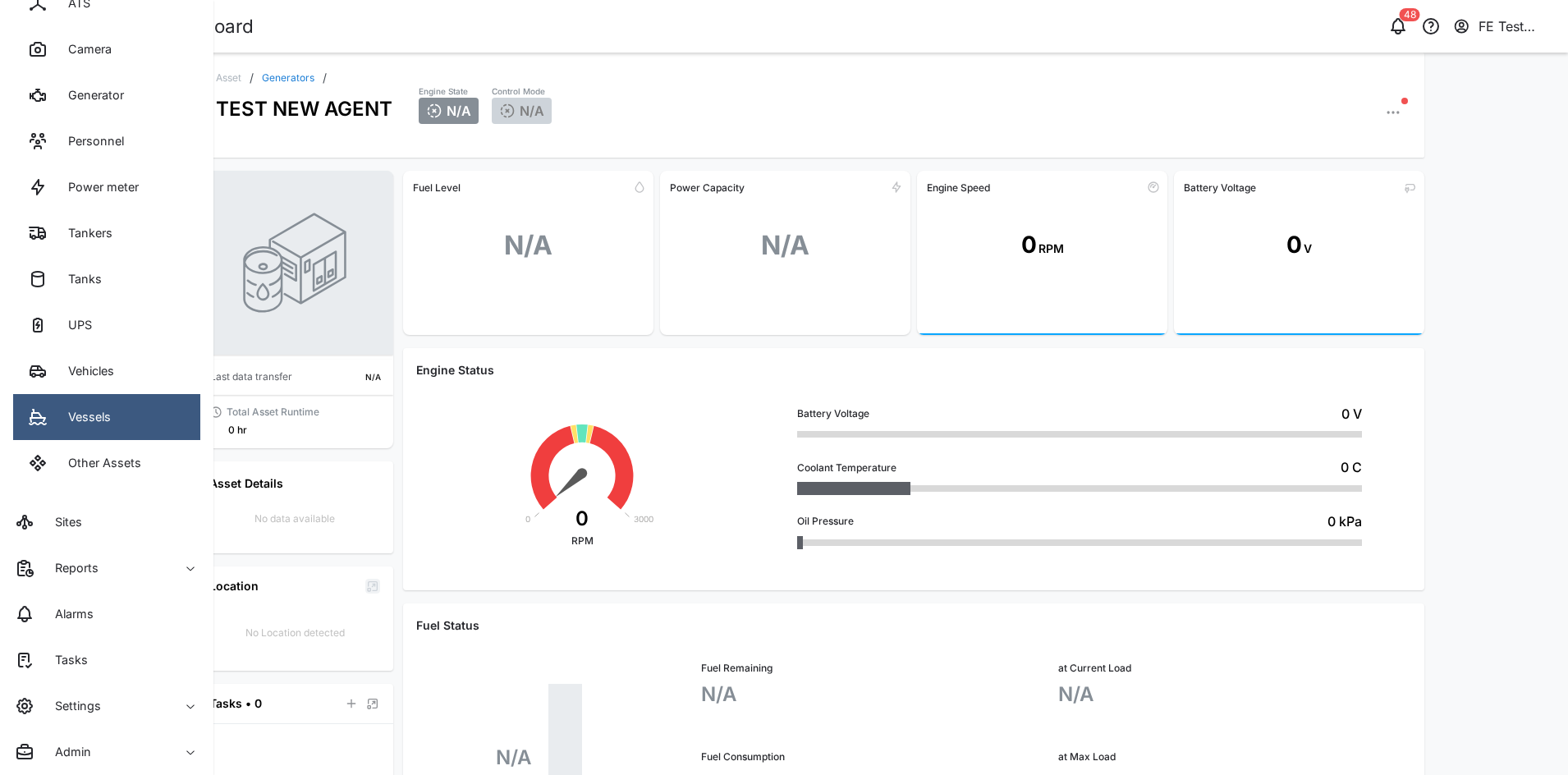
click at [145, 416] on link "Vessels" at bounding box center [107, 417] width 187 height 46
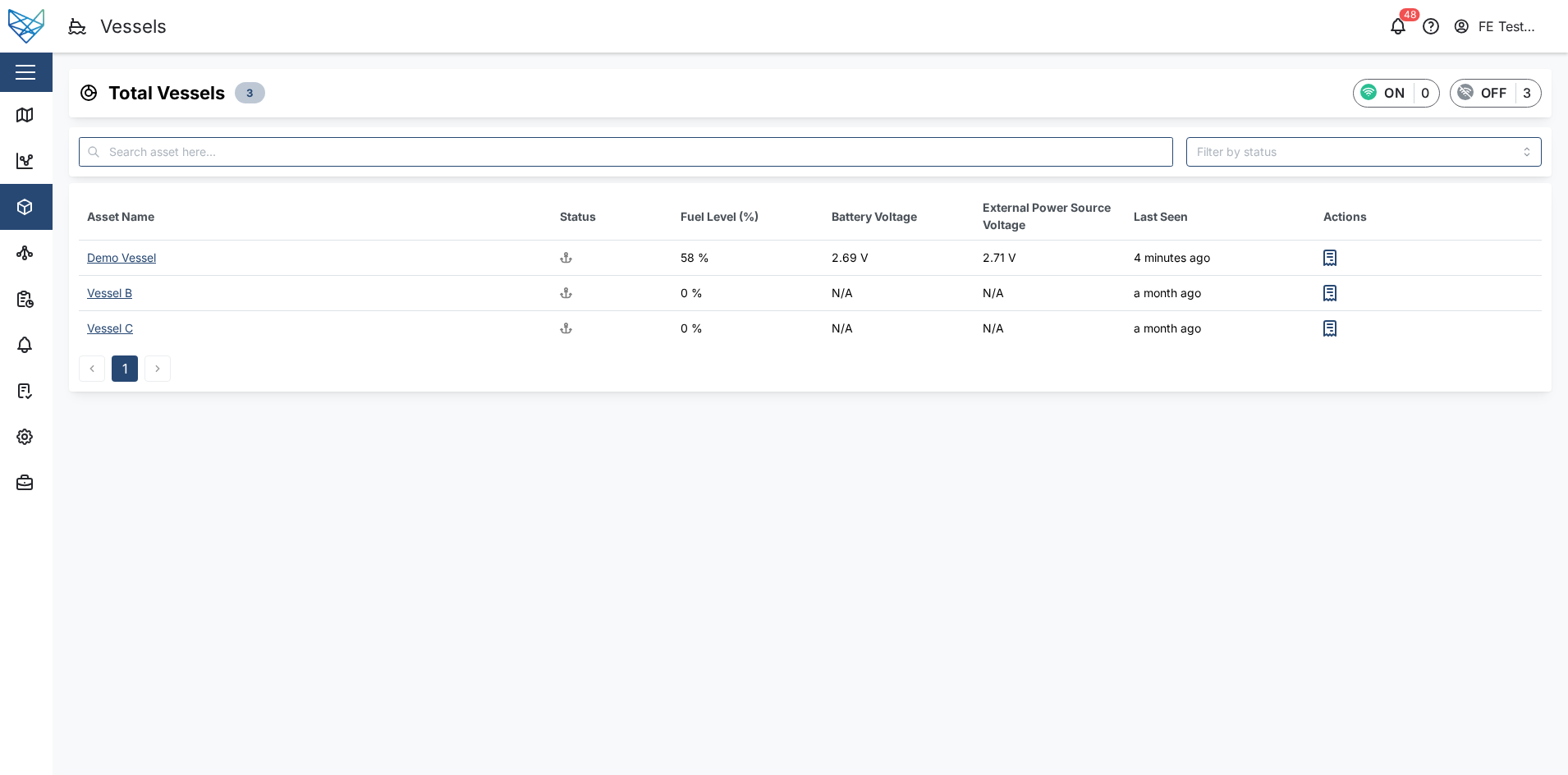
click at [138, 258] on div "Demo Vessel" at bounding box center [121, 257] width 69 height 14
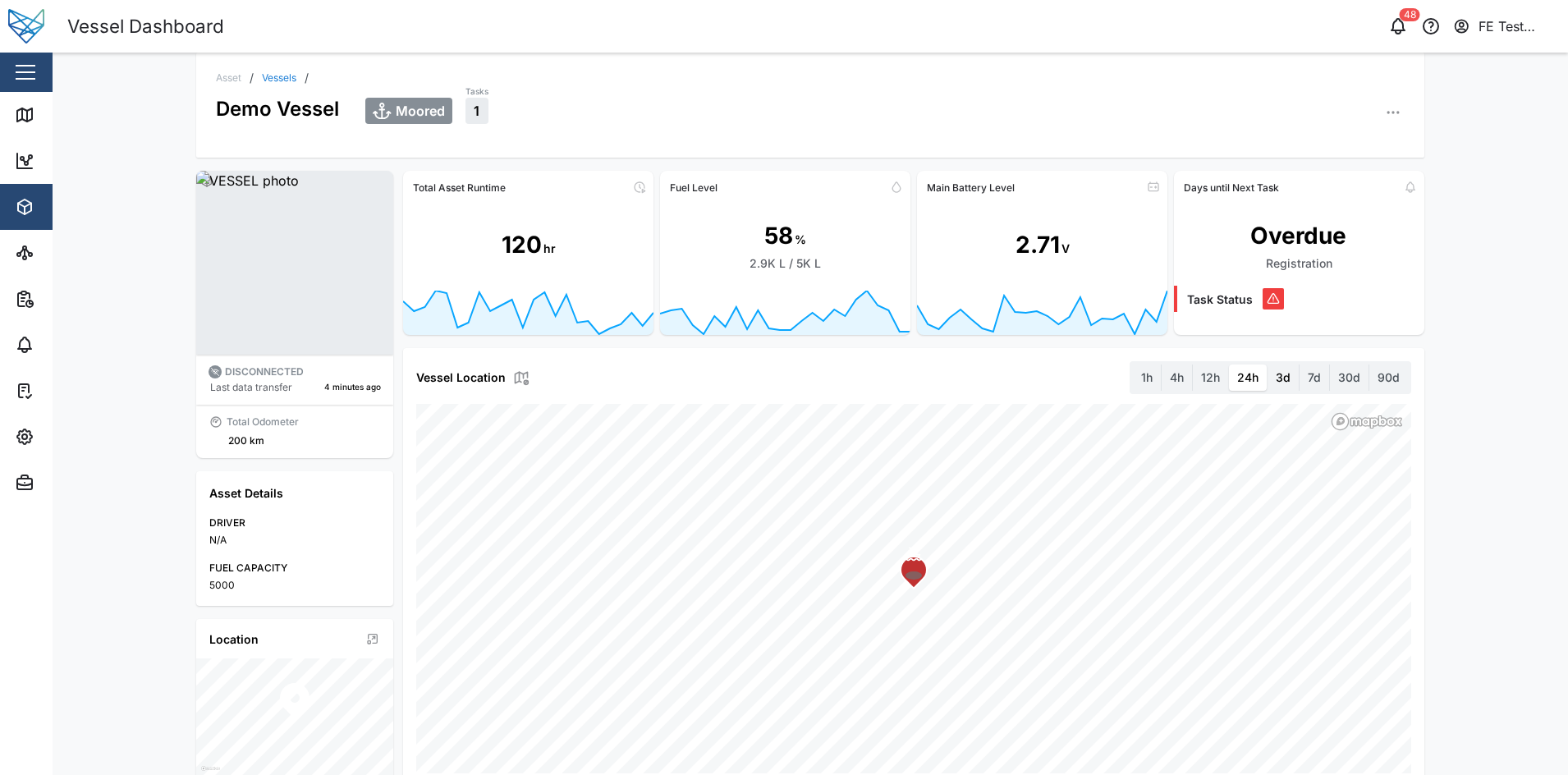
click at [1274, 370] on label "3d" at bounding box center [1283, 377] width 32 height 26
click at [1268, 364] on days "3d" at bounding box center [1268, 364] width 0 height 0
click at [1315, 371] on label "7d" at bounding box center [1314, 377] width 30 height 26
click at [1299, 364] on days "7d" at bounding box center [1299, 364] width 0 height 0
click at [1369, 371] on label "90d" at bounding box center [1388, 377] width 39 height 26
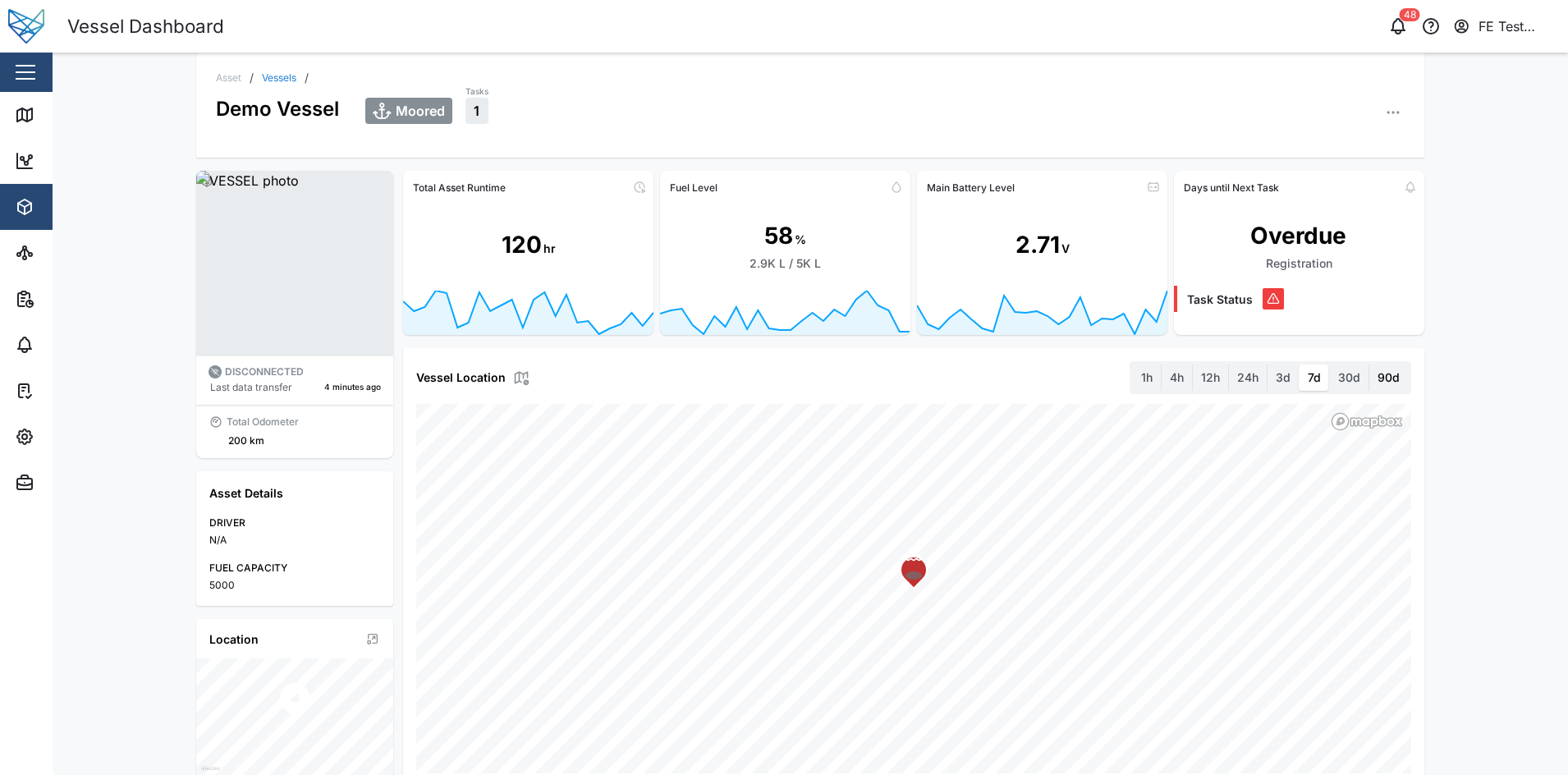
click at [1369, 364] on days "90d" at bounding box center [1369, 364] width 0 height 0
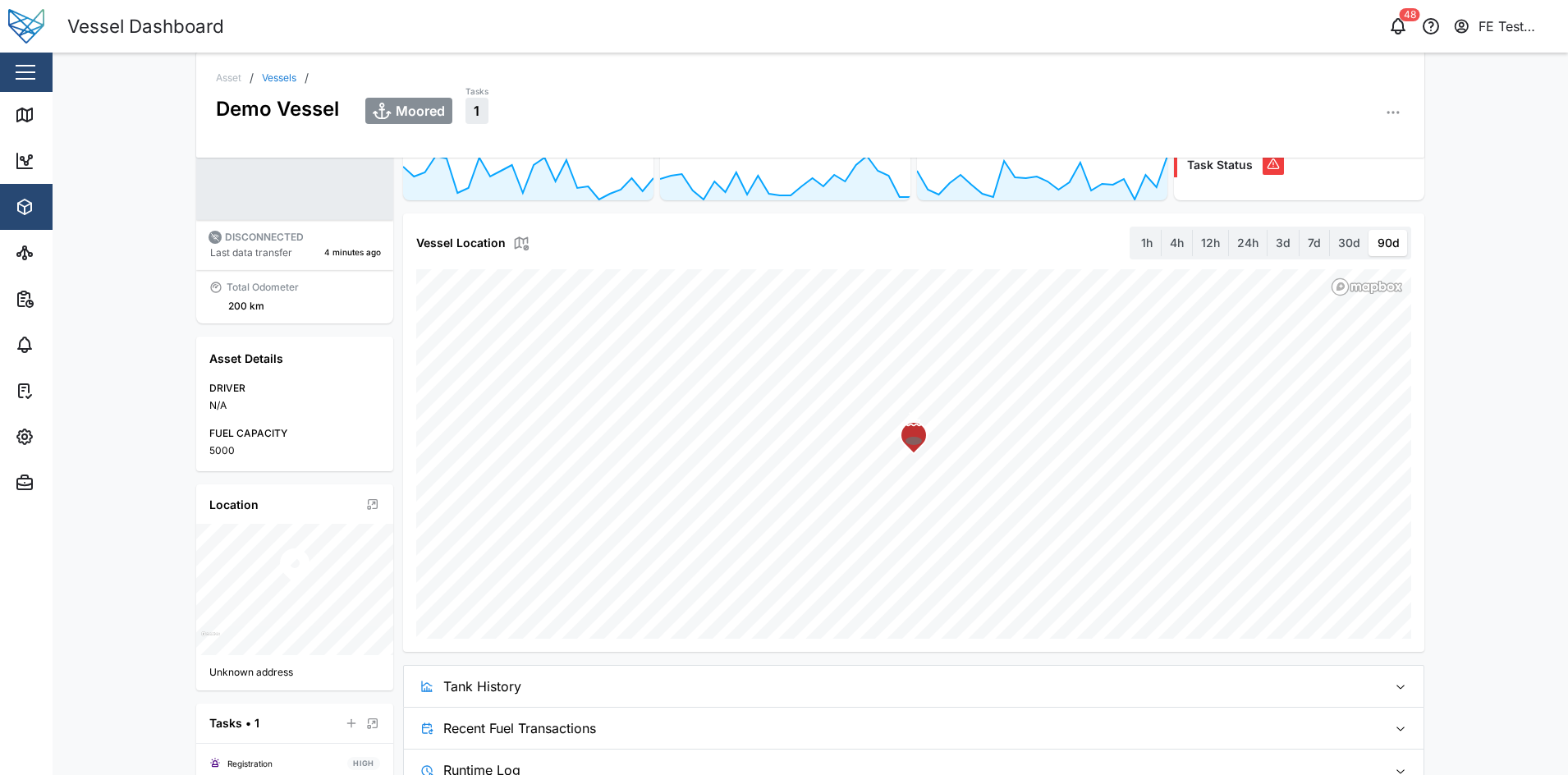
scroll to position [134, 0]
click at [1301, 250] on label "7d" at bounding box center [1314, 243] width 30 height 26
click at [1299, 230] on days "7d" at bounding box center [1299, 230] width 0 height 0
click at [1460, 384] on div "Asset / Vessels / Demo Vessel Moored Tasks 1 DISCONNECTED Last data transfer 4 …" at bounding box center [810, 413] width 1515 height 722
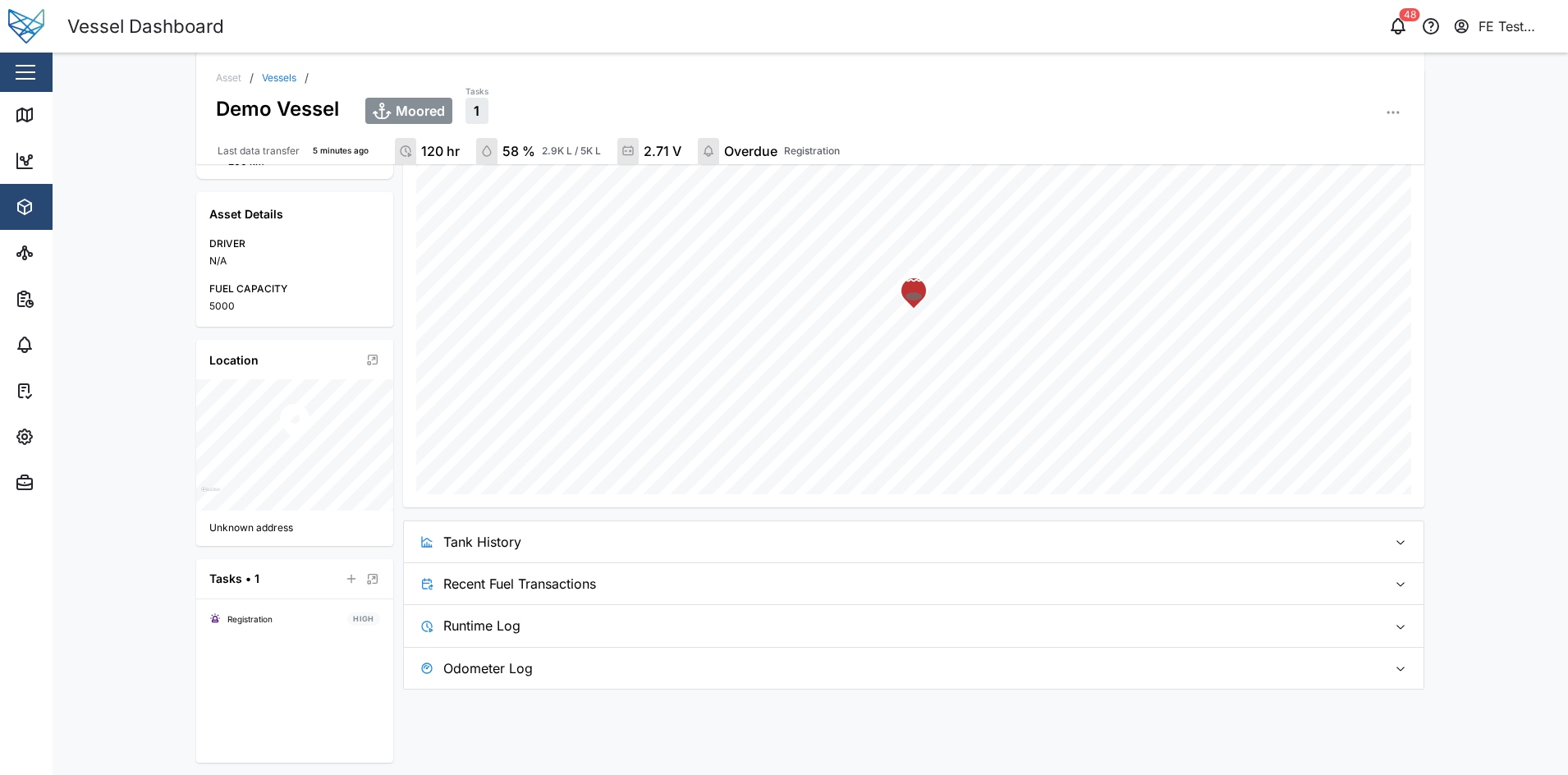
scroll to position [285, 0]
click at [1278, 518] on div "Total Asset Runtime 120 hr Fuel Level 58 % 2.9K L / 5K L Main Battery Level 2.7…" at bounding box center [914, 290] width 1021 height 798
click at [1250, 539] on span "Tank History" at bounding box center [908, 541] width 931 height 41
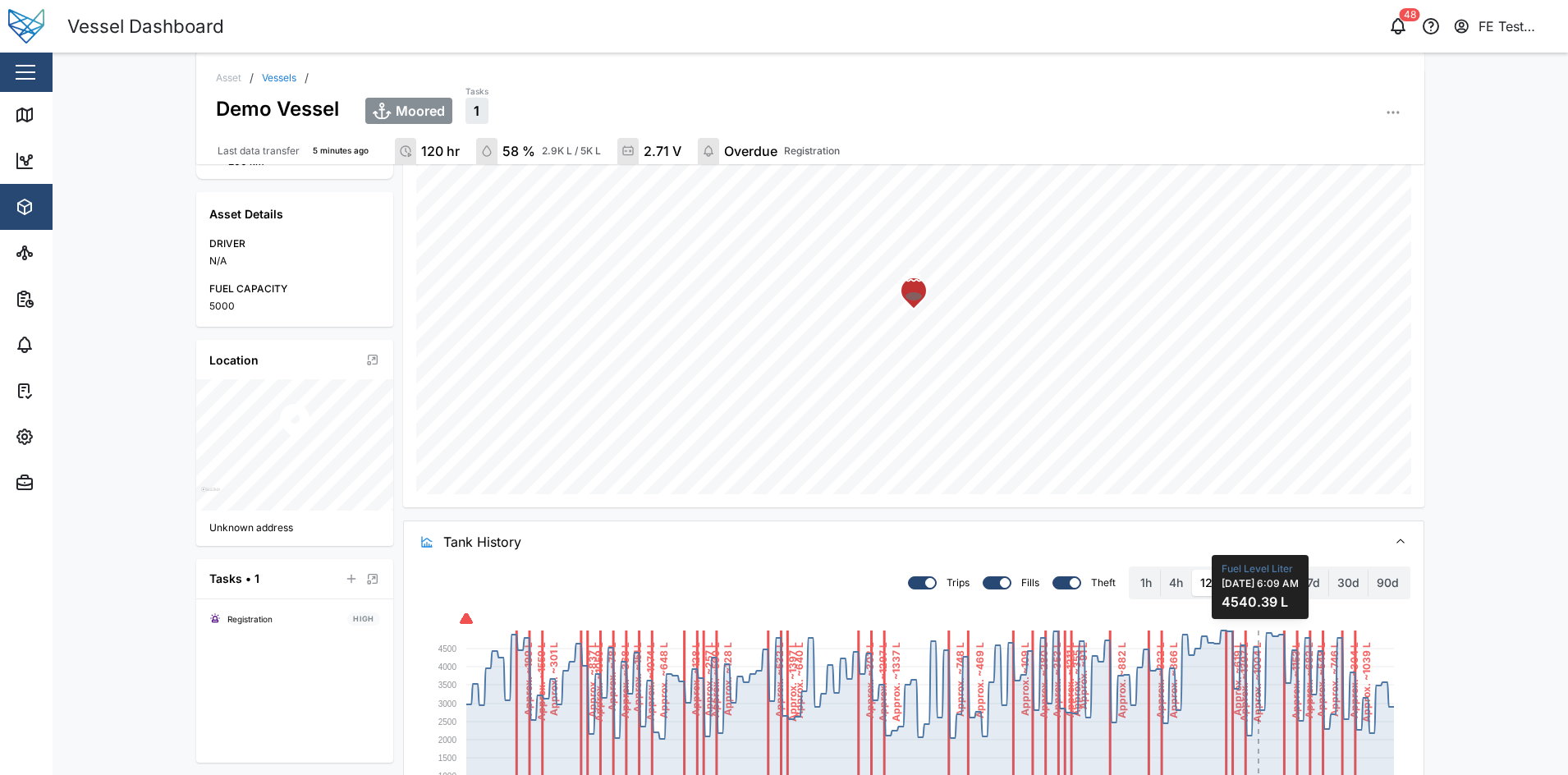
scroll to position [516, 0]
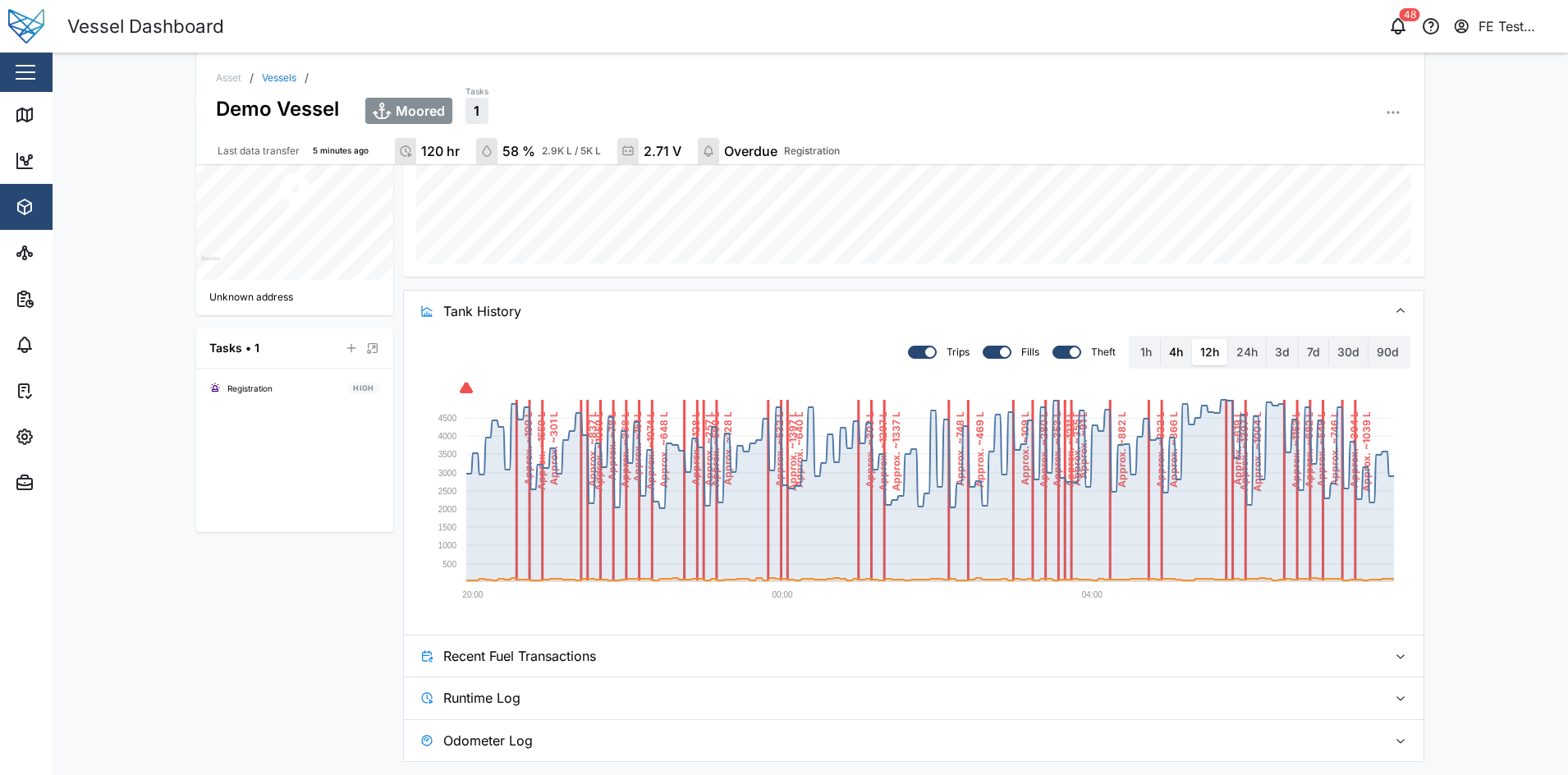
click at [1171, 356] on label "4h" at bounding box center [1176, 352] width 31 height 26
click at [1161, 339] on hours "4h" at bounding box center [1161, 339] width 0 height 0
click at [1237, 354] on label "24h" at bounding box center [1247, 352] width 38 height 26
click at [1228, 339] on hours "24h" at bounding box center [1228, 339] width 0 height 0
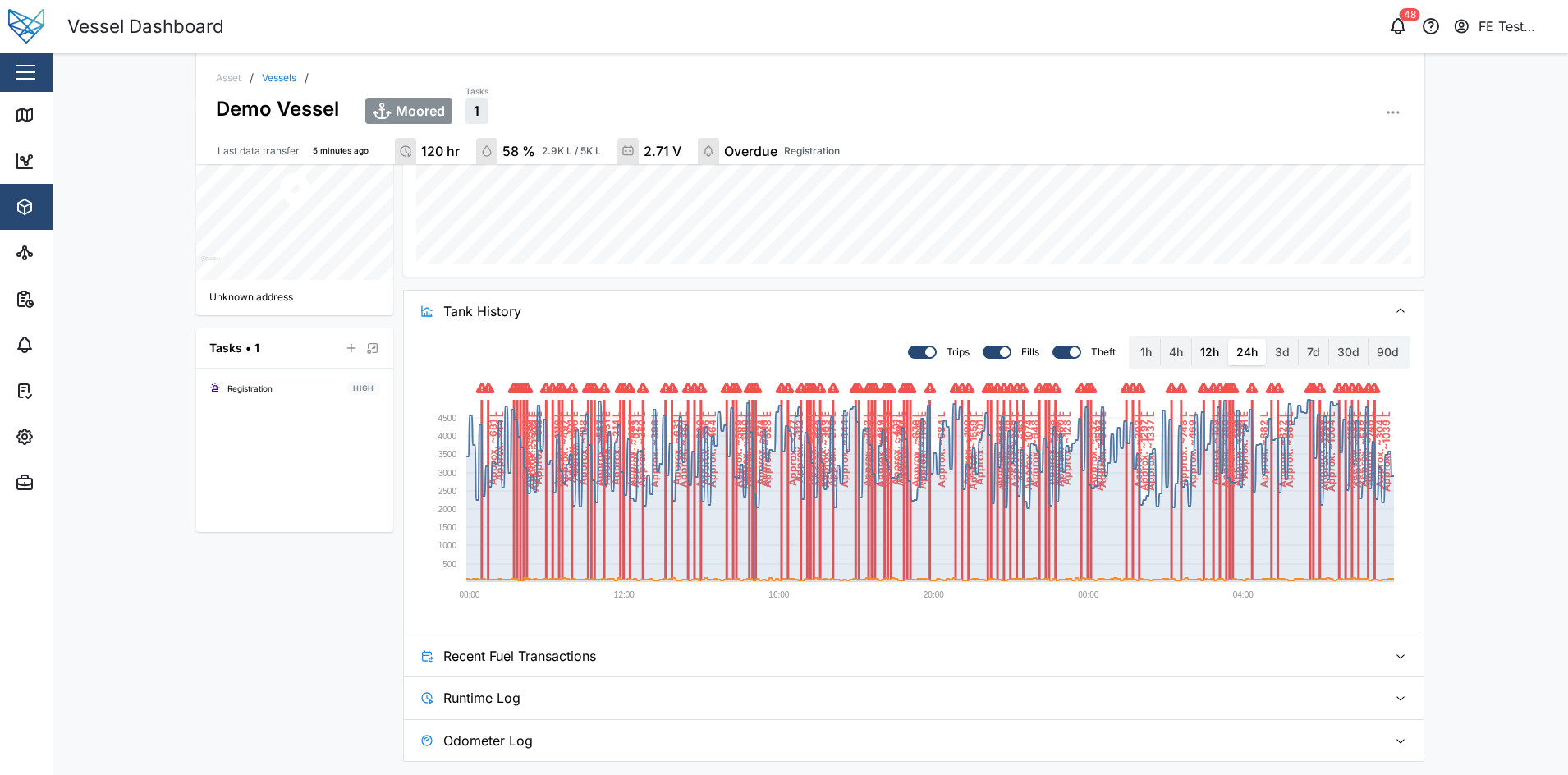
click at [1205, 356] on label "12h" at bounding box center [1210, 352] width 35 height 26
click at [1192, 339] on hours "12h" at bounding box center [1192, 339] width 0 height 0
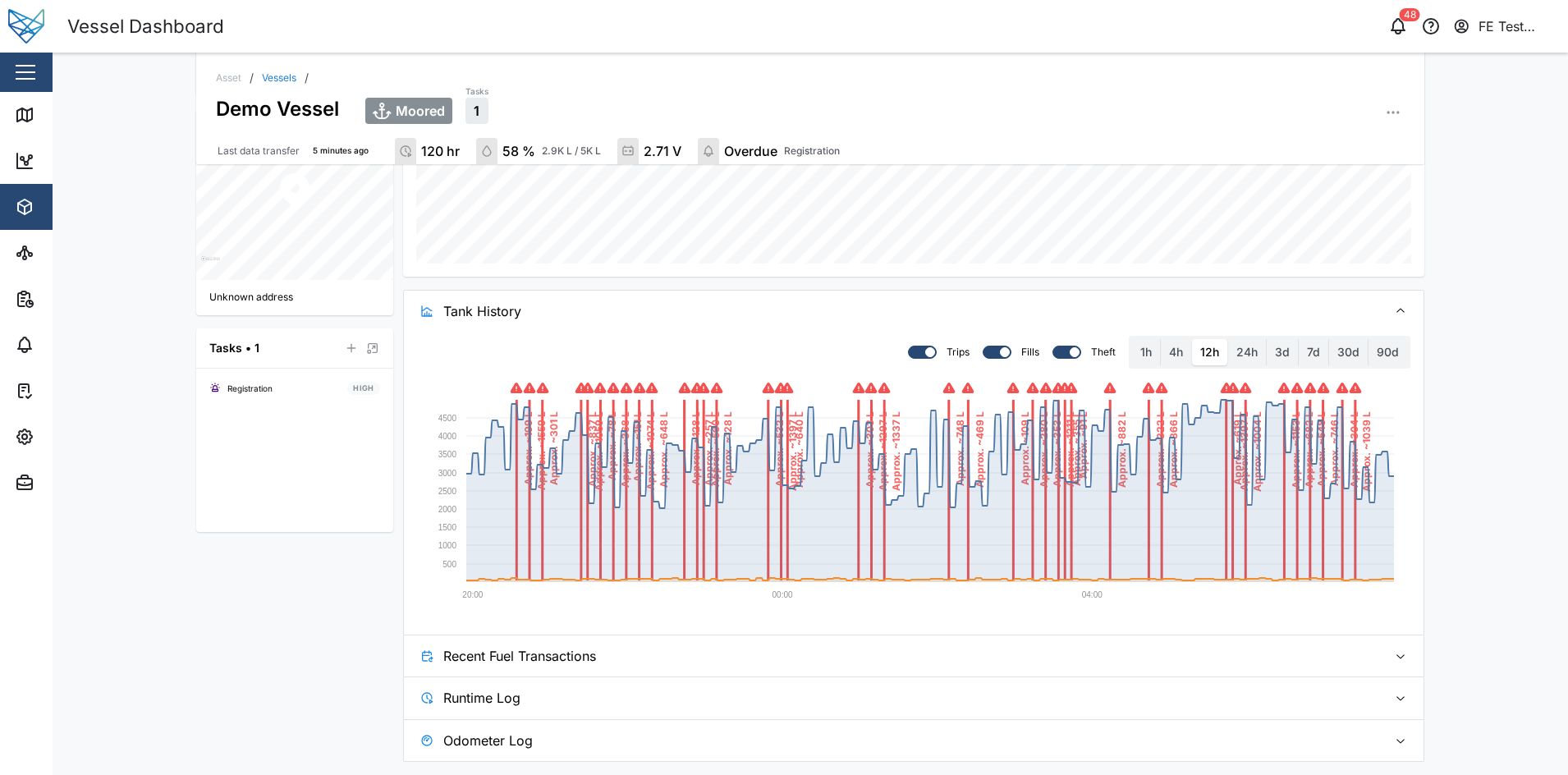
click at [962, 384] on icon "button" at bounding box center [968, 388] width 12 height 11
click at [920, 390] on rect at bounding box center [914, 497] width 993 height 246
click at [864, 387] on button "button" at bounding box center [858, 388] width 26 height 26
click at [840, 471] on rect at bounding box center [929, 490] width 928 height 180
click at [1320, 649] on span "Recent Fuel Transactions" at bounding box center [908, 655] width 931 height 41
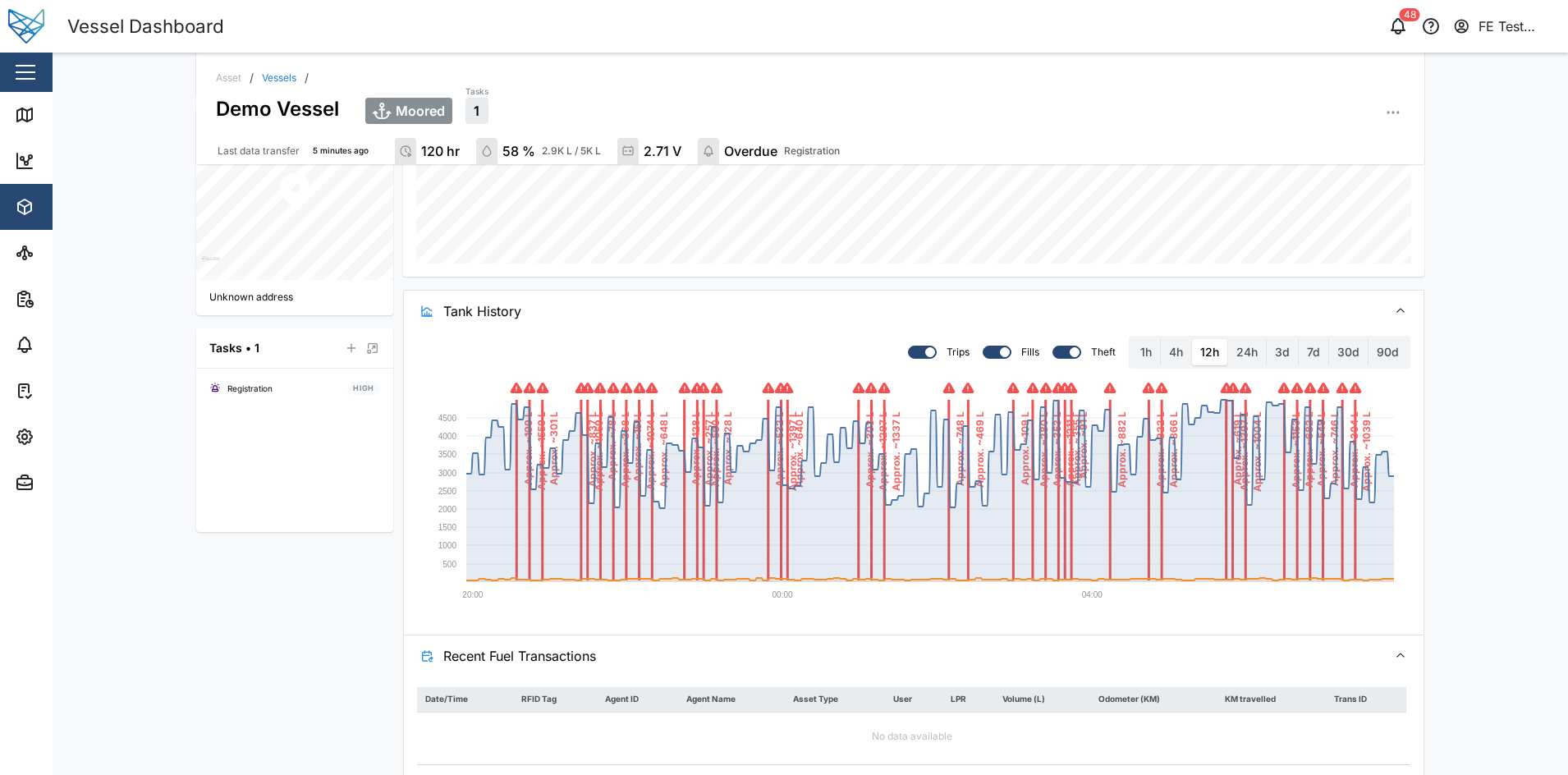
scroll to position [621, 0]
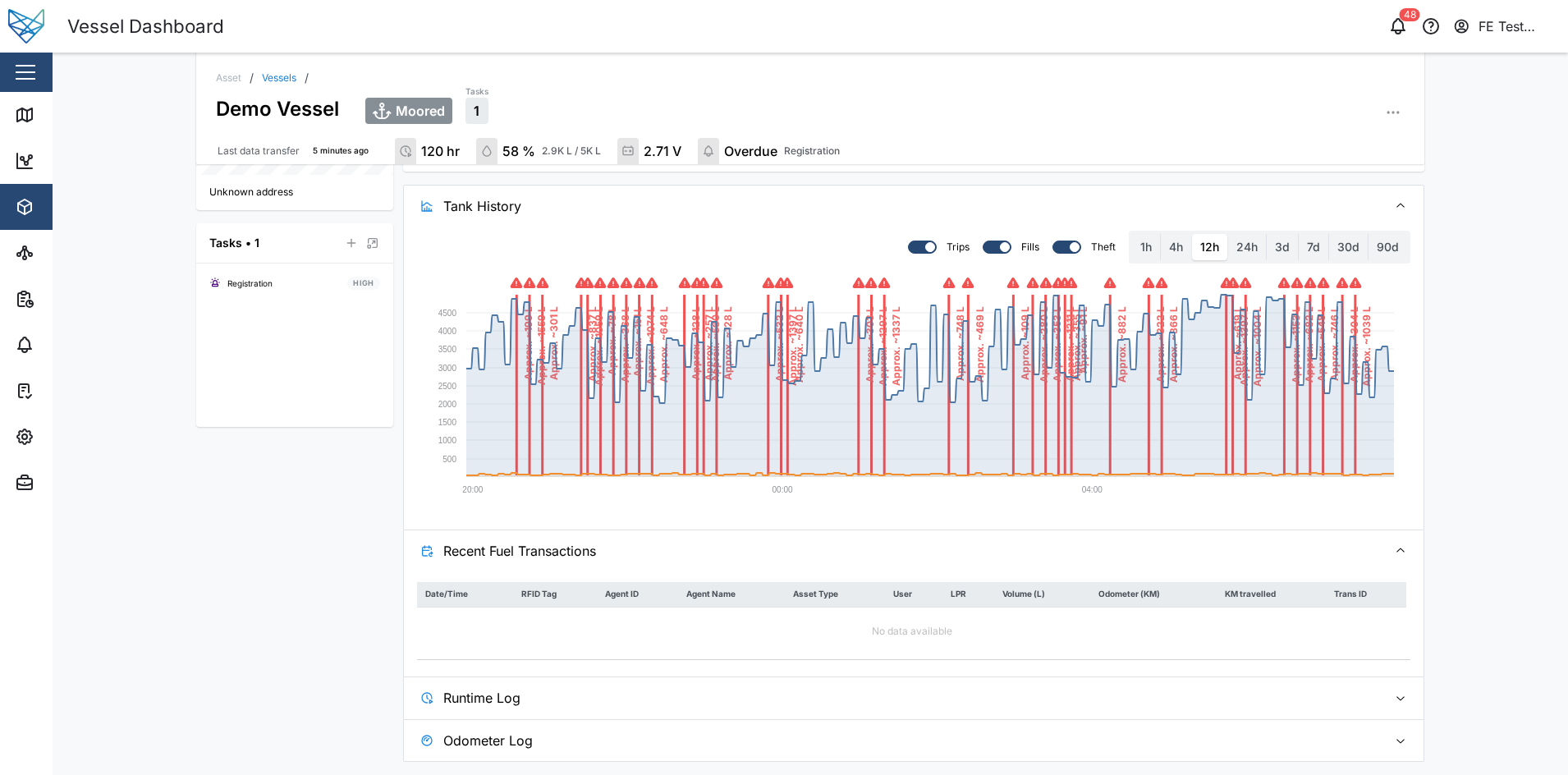
click at [1249, 705] on span "Runtime Log" at bounding box center [908, 697] width 931 height 41
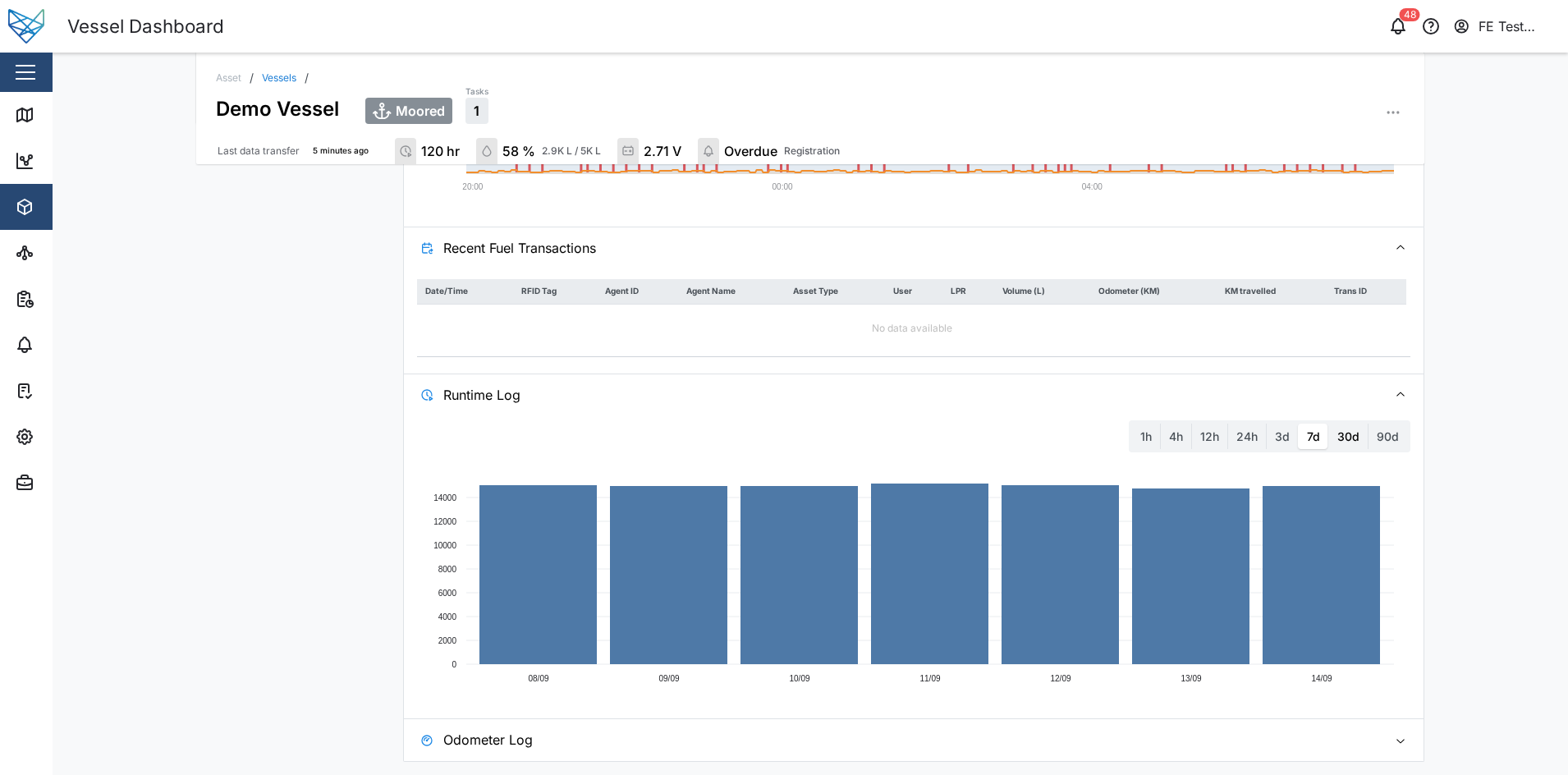
click at [1346, 437] on label "30d" at bounding box center [1348, 436] width 39 height 26
click at [1329, 423] on days "30d" at bounding box center [1329, 423] width 0 height 0
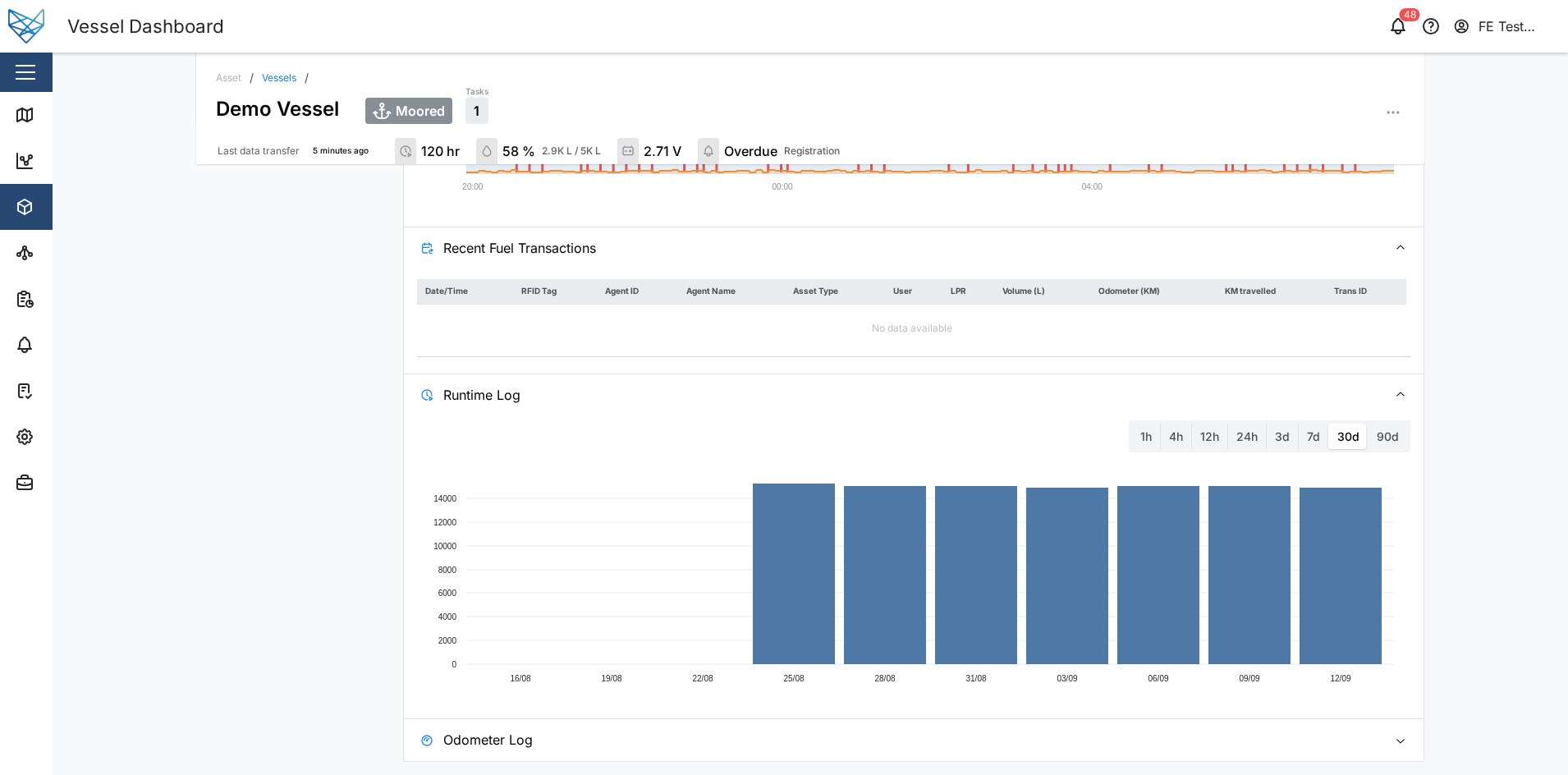
click at [1072, 725] on span "Odometer Log" at bounding box center [908, 739] width 931 height 41
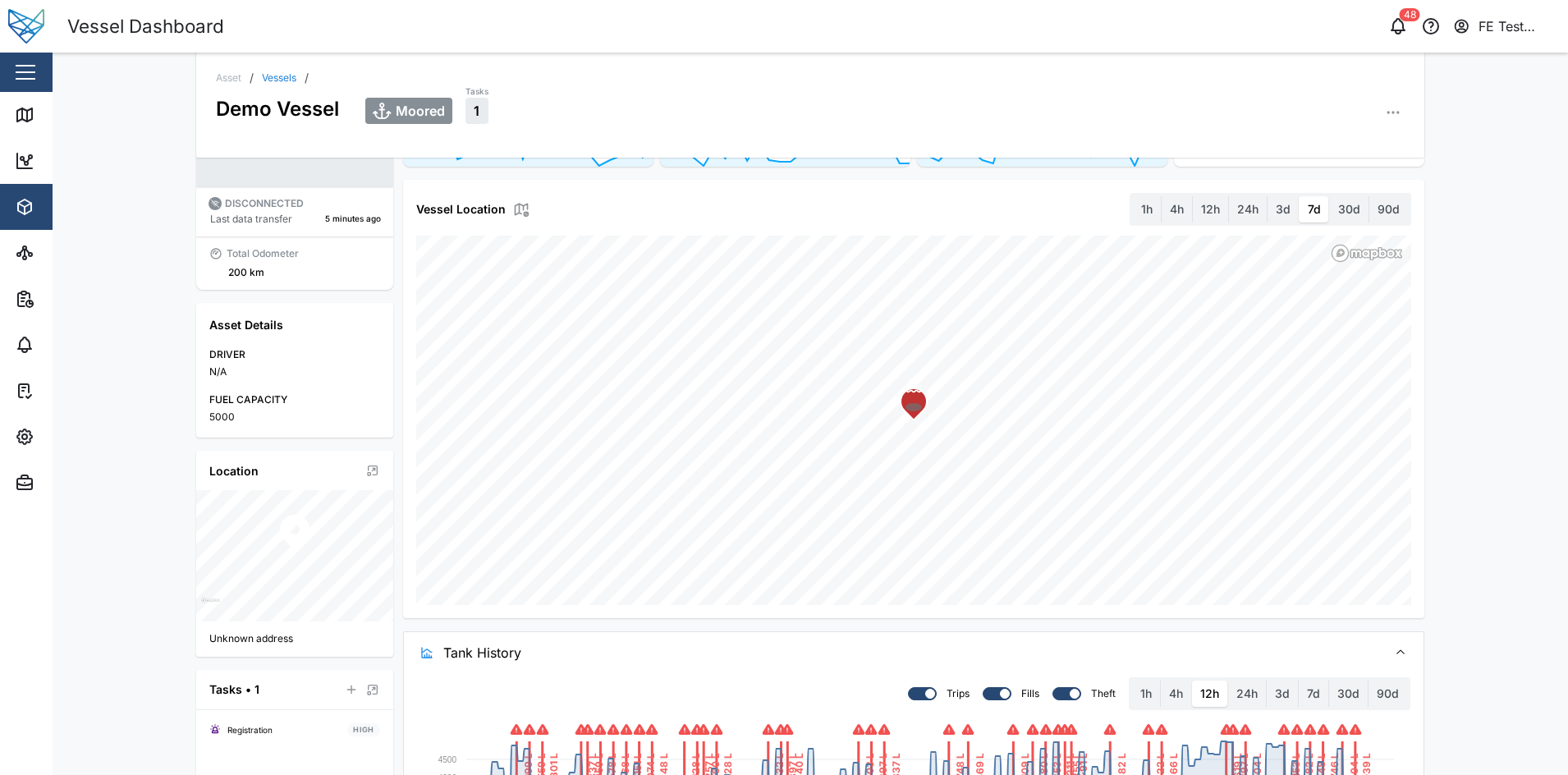
scroll to position [0, 0]
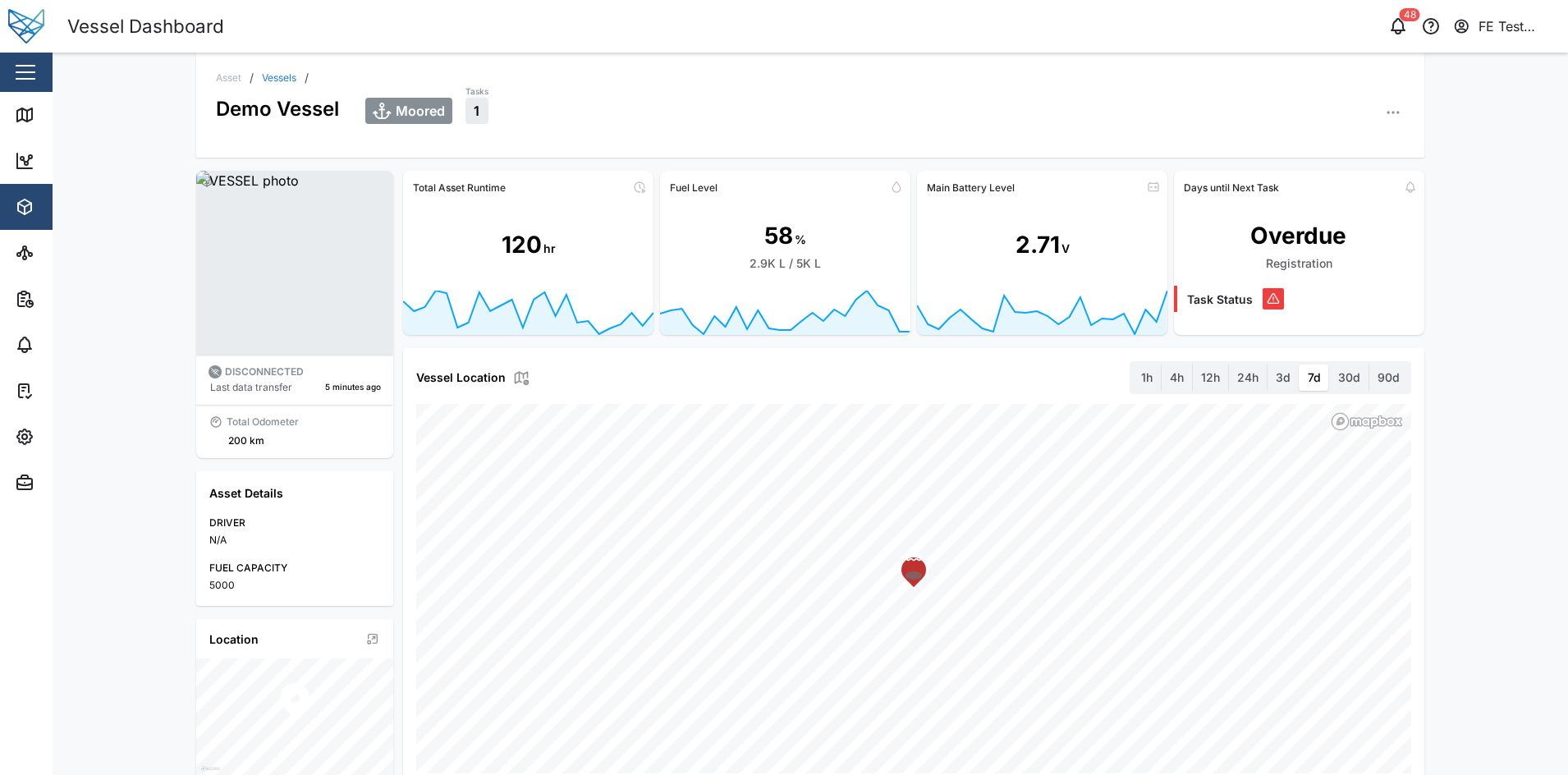
click at [272, 82] on link "Vessels" at bounding box center [279, 77] width 34 height 10
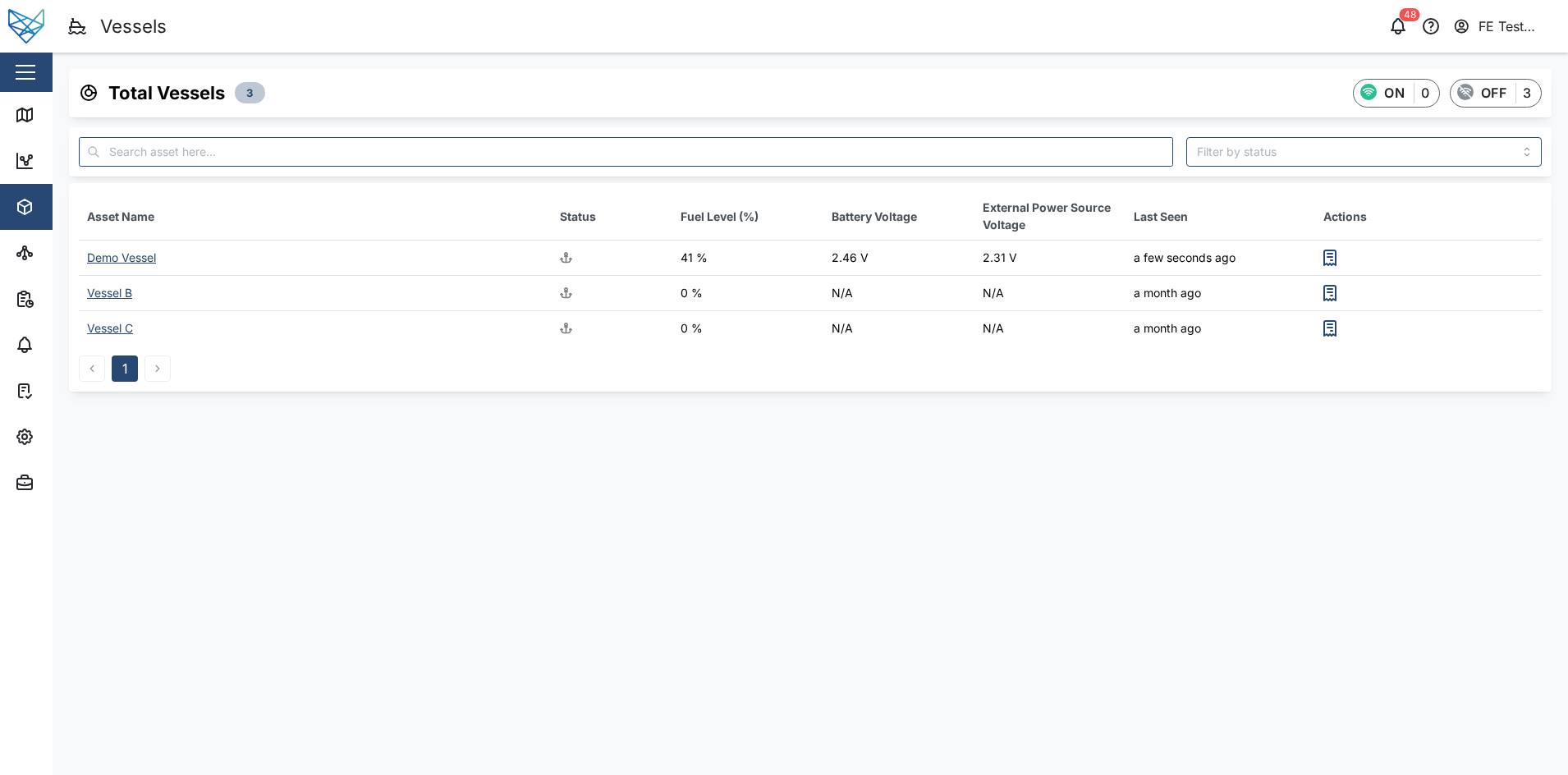
click at [1509, 21] on div "FE Test Admin" at bounding box center [1516, 26] width 75 height 20
click at [1495, 60] on div "User Profile" at bounding box center [1451, 69] width 177 height 19
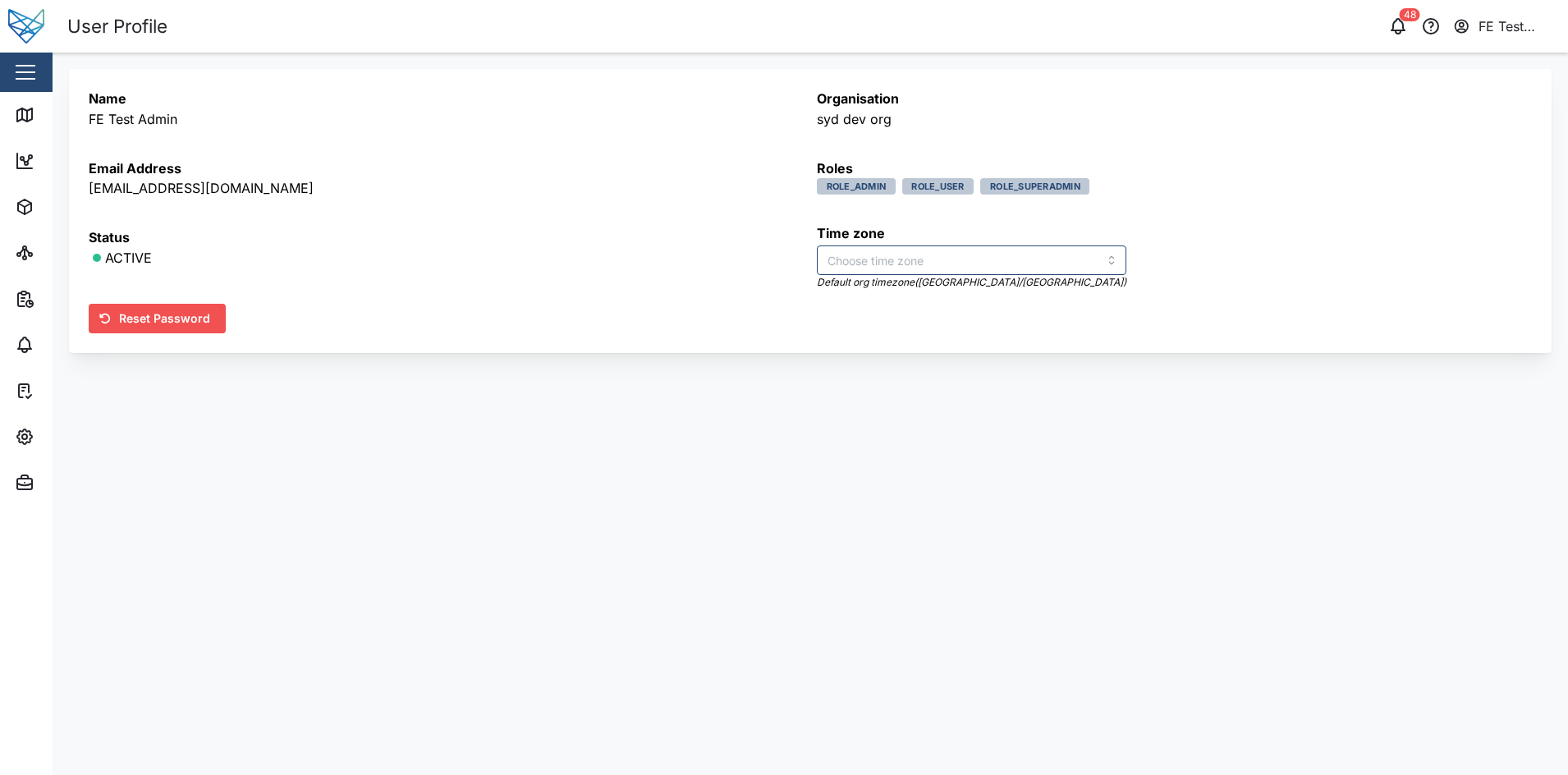
type input "[GEOGRAPHIC_DATA]/[GEOGRAPHIC_DATA]"
